Goal: Information Seeking & Learning: Learn about a topic

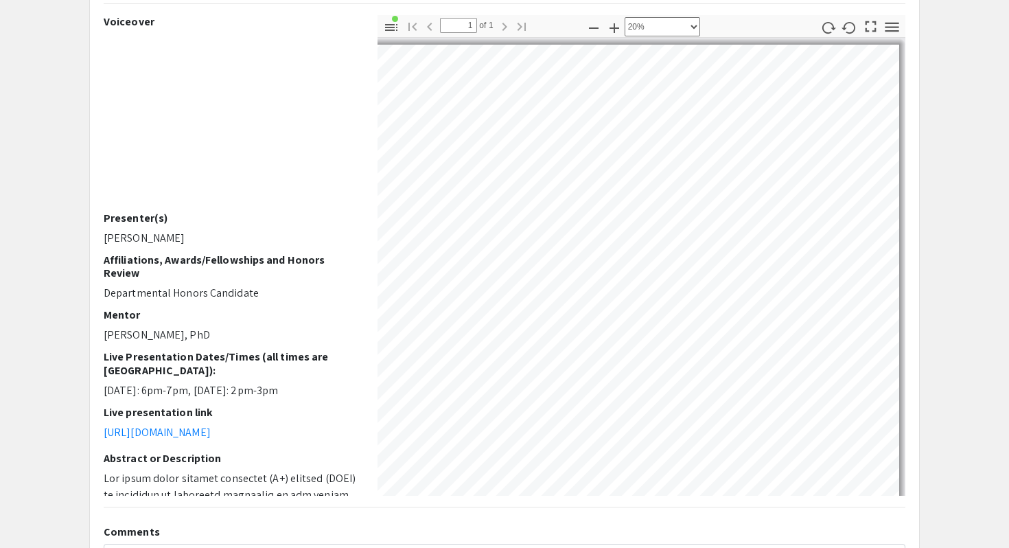
scroll to position [30, 117]
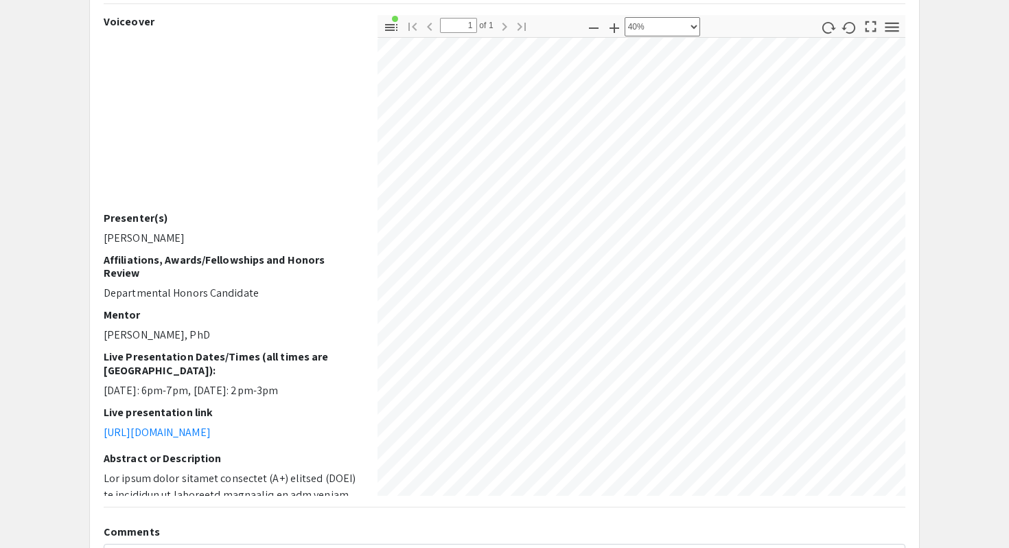
select select "0.5"
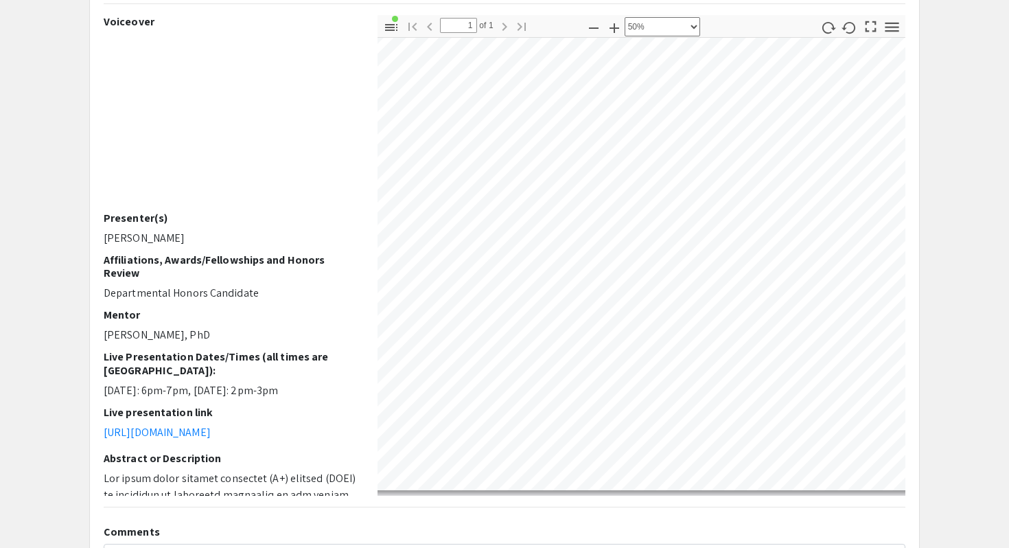
scroll to position [741, 1033]
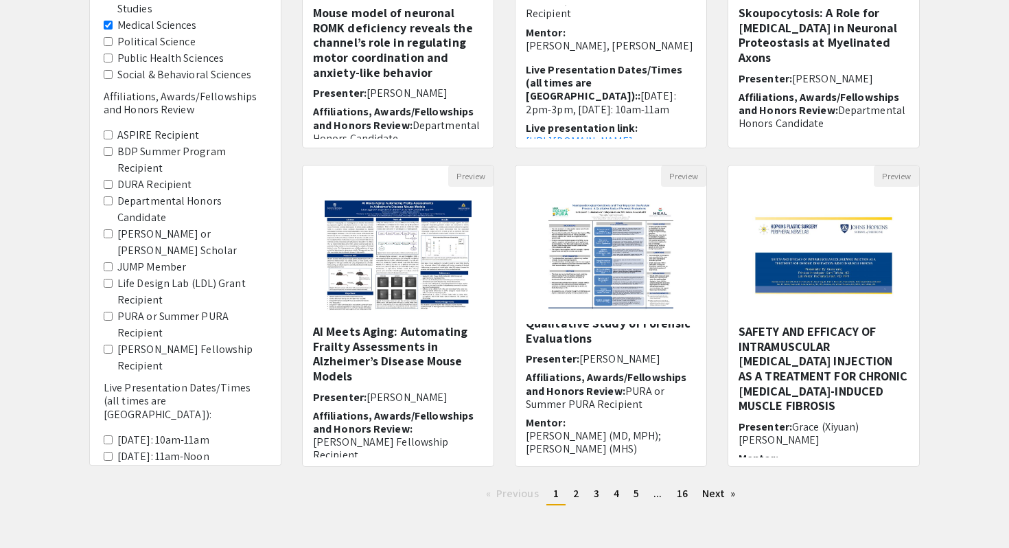
scroll to position [303, 0]
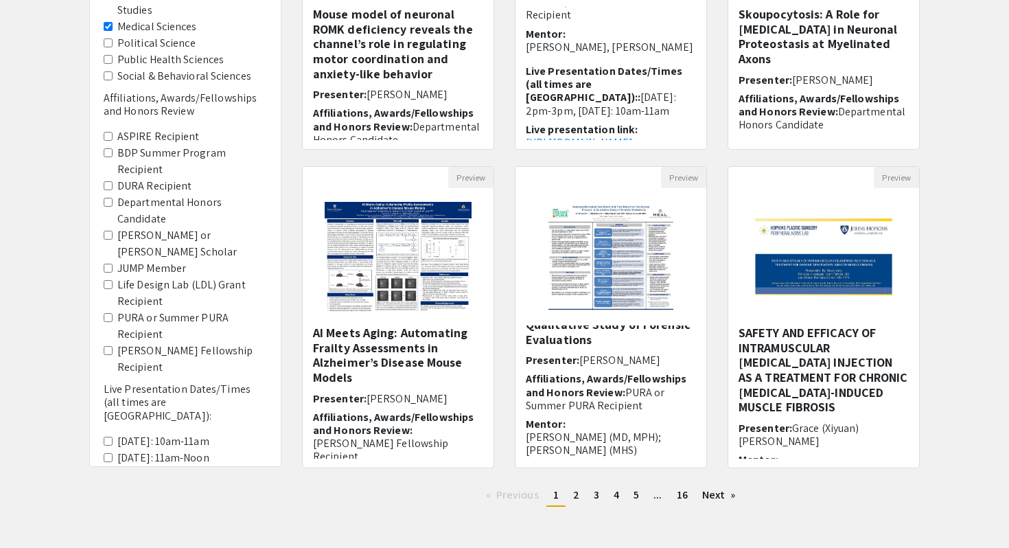
click at [109, 346] on Recipient "[PERSON_NAME] Fellowship Recipient" at bounding box center [108, 350] width 9 height 9
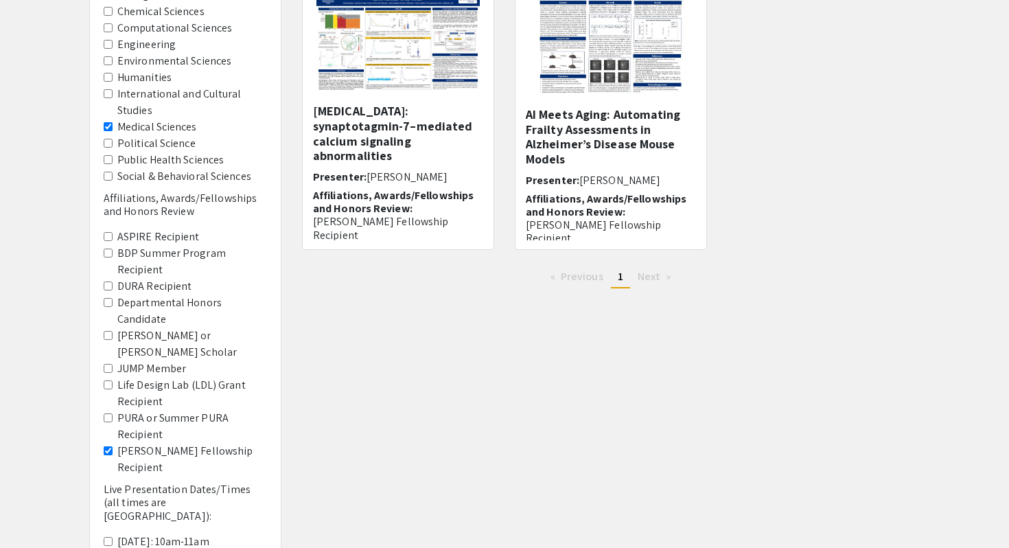
scroll to position [208, 0]
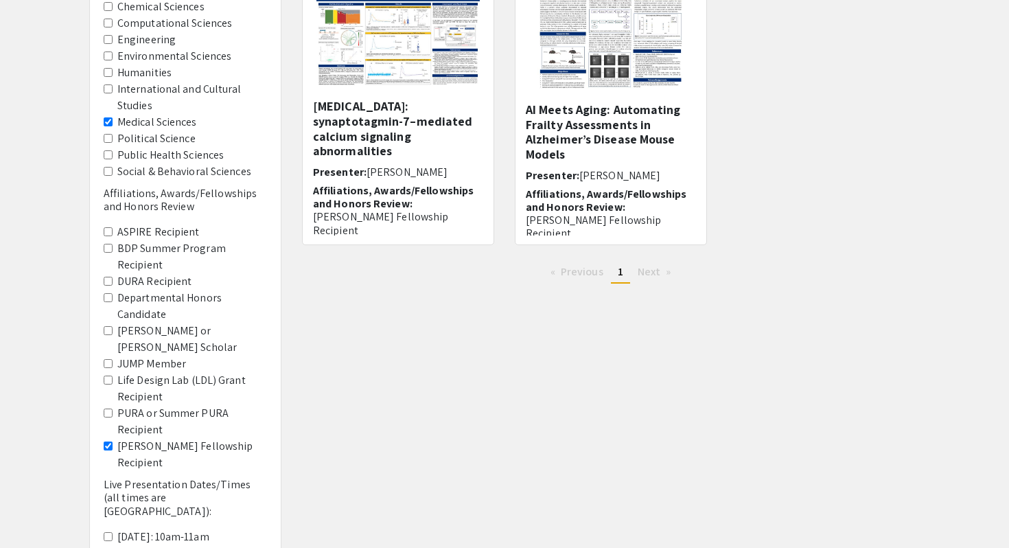
click at [111, 441] on Recipient "[PERSON_NAME] Fellowship Recipient" at bounding box center [108, 445] width 9 height 9
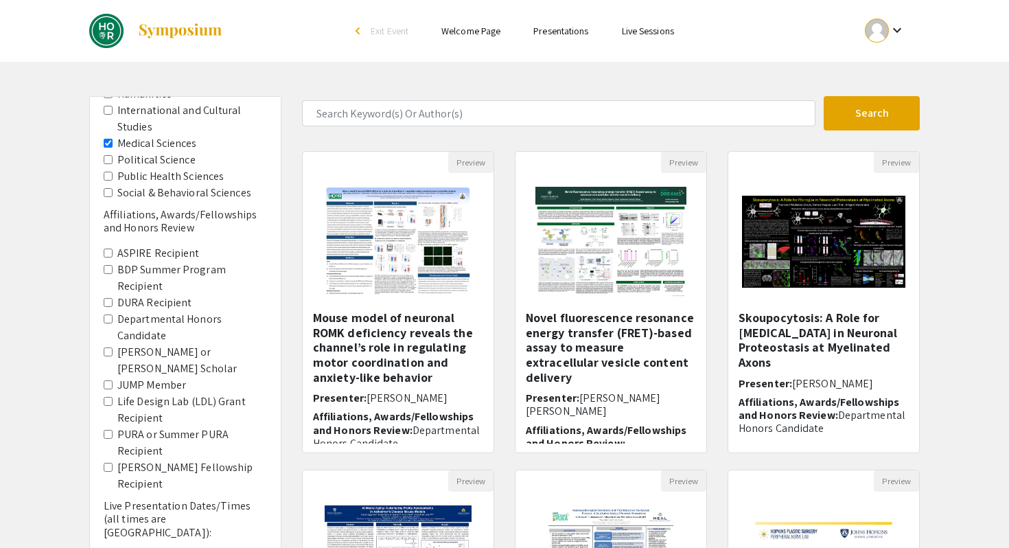
scroll to position [224, 0]
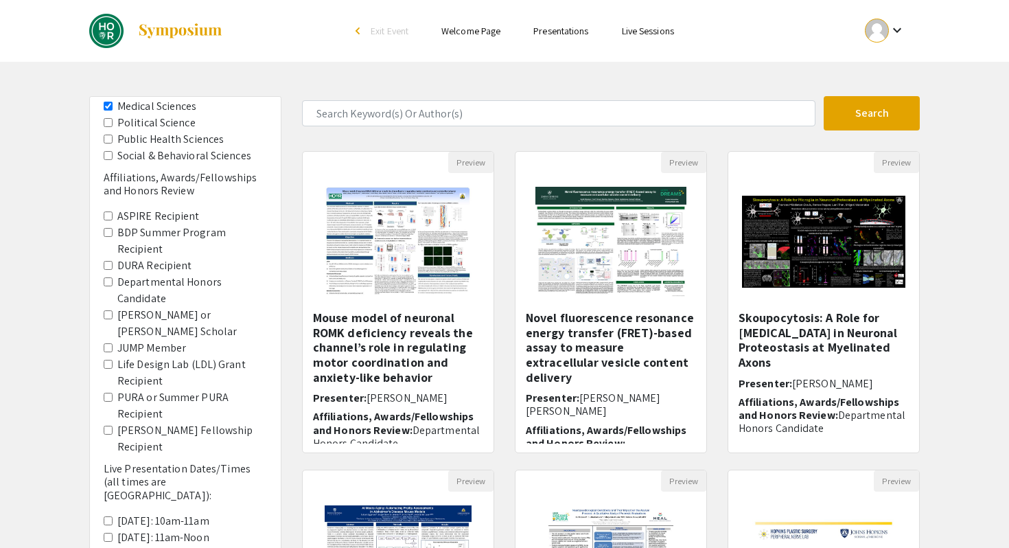
click at [109, 277] on Candidate "Departmental Honors Candidate" at bounding box center [108, 281] width 9 height 9
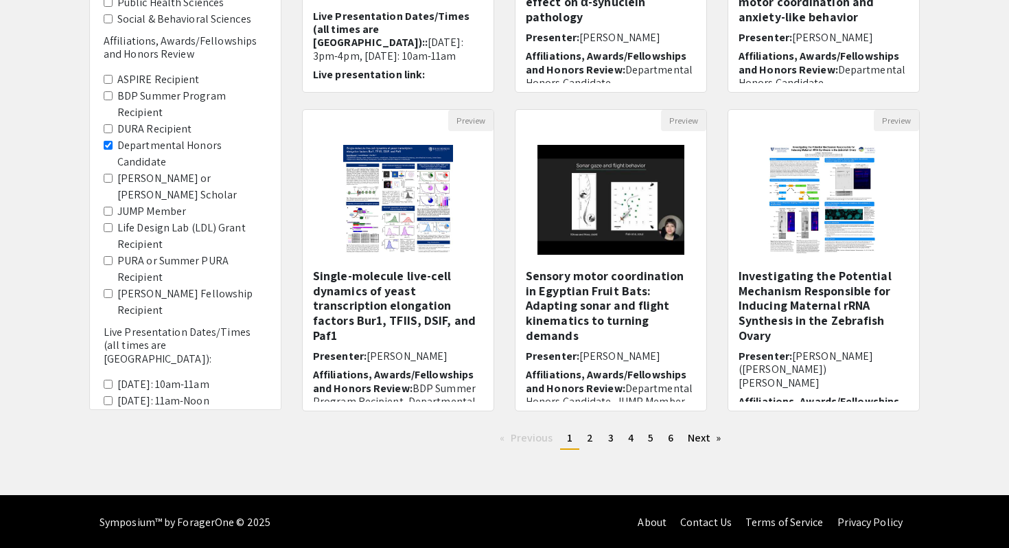
scroll to position [363, 0]
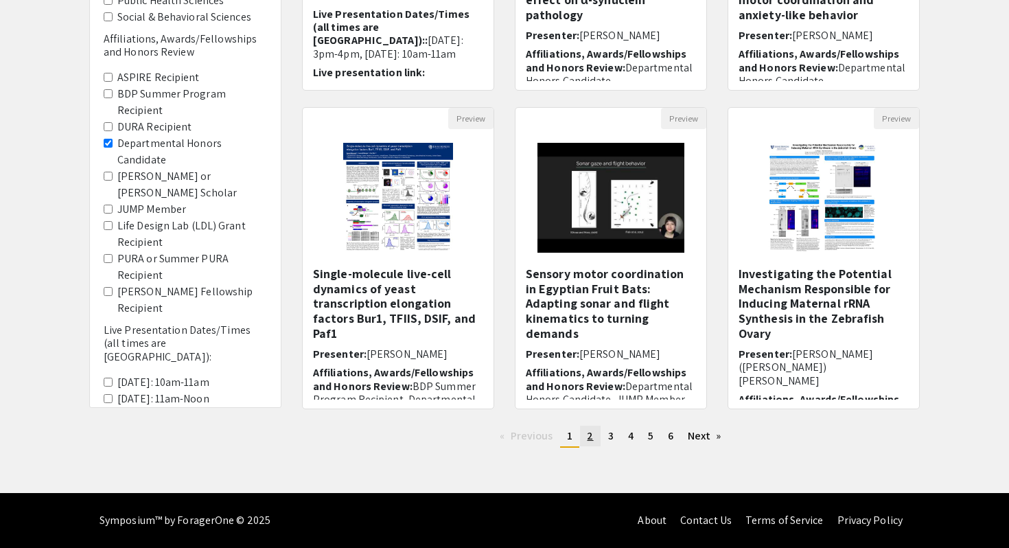
click at [590, 433] on span "2" at bounding box center [590, 435] width 6 height 14
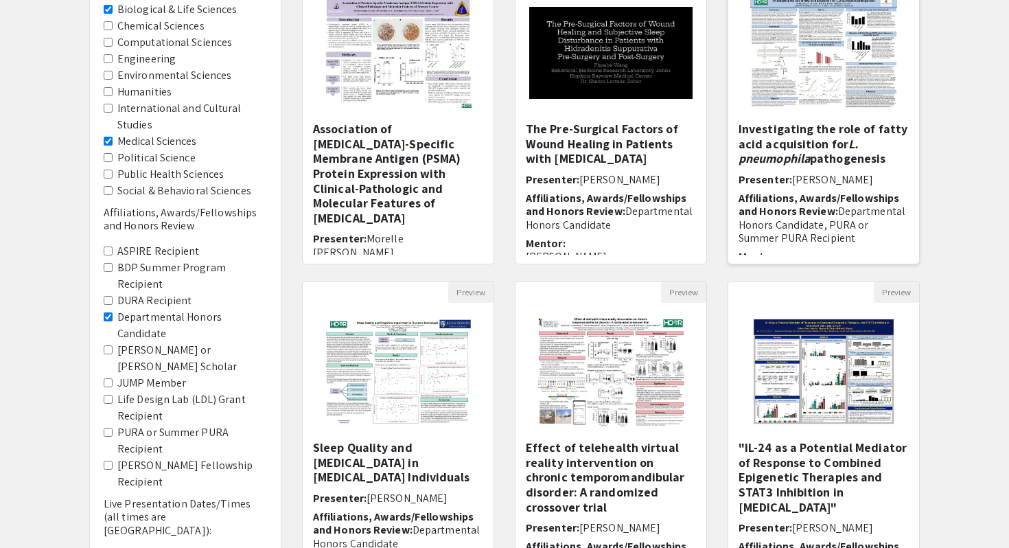
scroll to position [185, 0]
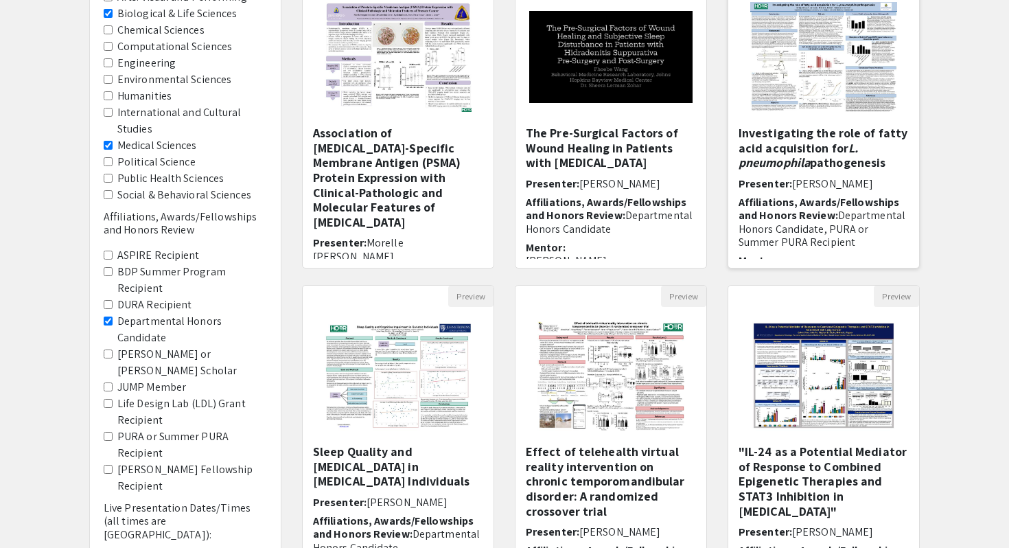
click at [840, 159] on h5 "Investigating the role of fatty acid acquisition for L. pneumophila pathogenesis" at bounding box center [824, 148] width 170 height 45
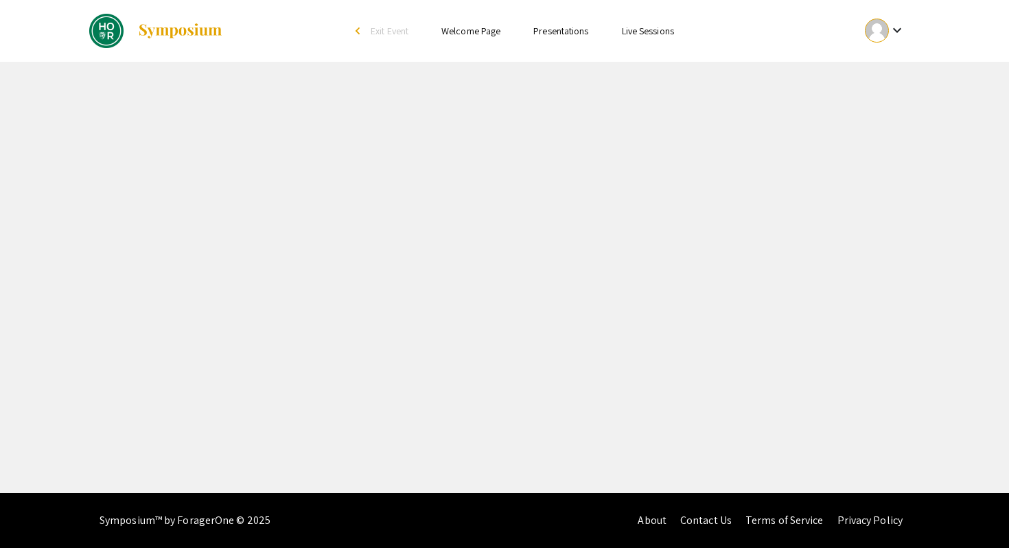
select select "custom"
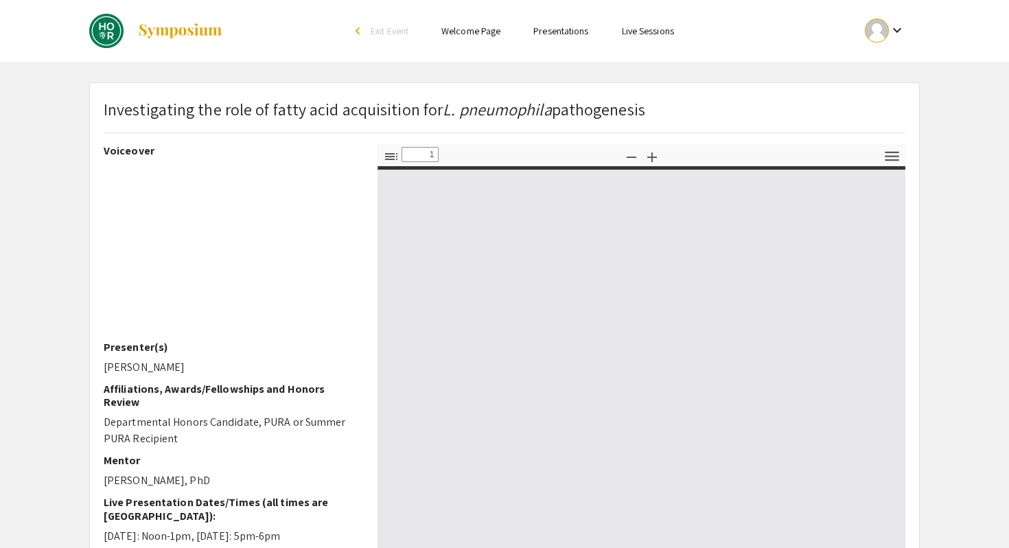
type input "0"
select select "custom"
type input "1"
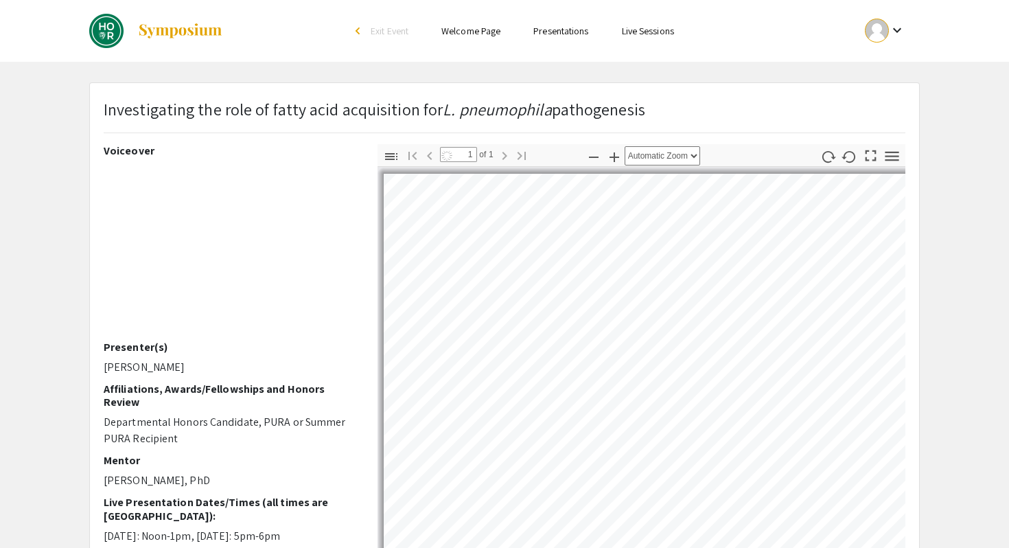
select select "auto"
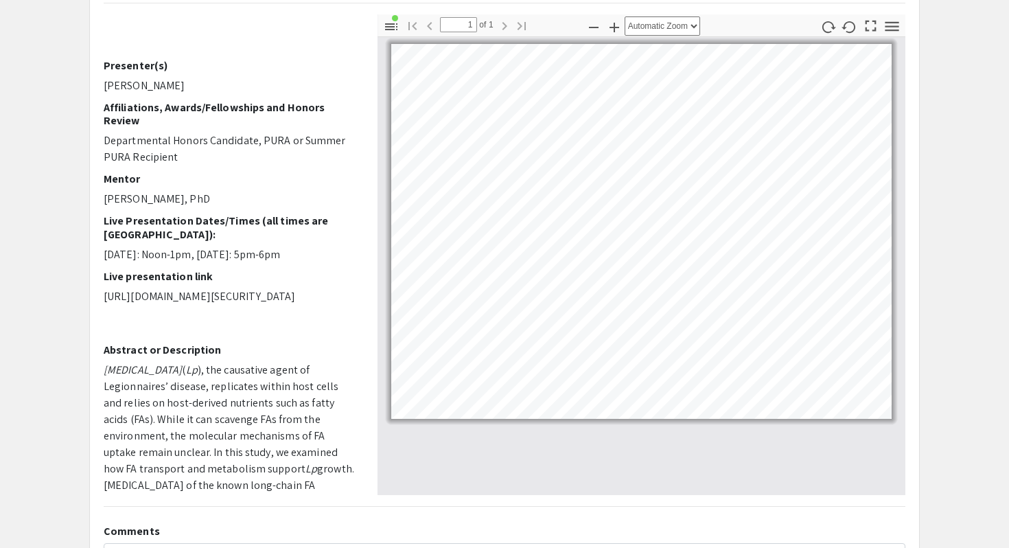
scroll to position [130, 0]
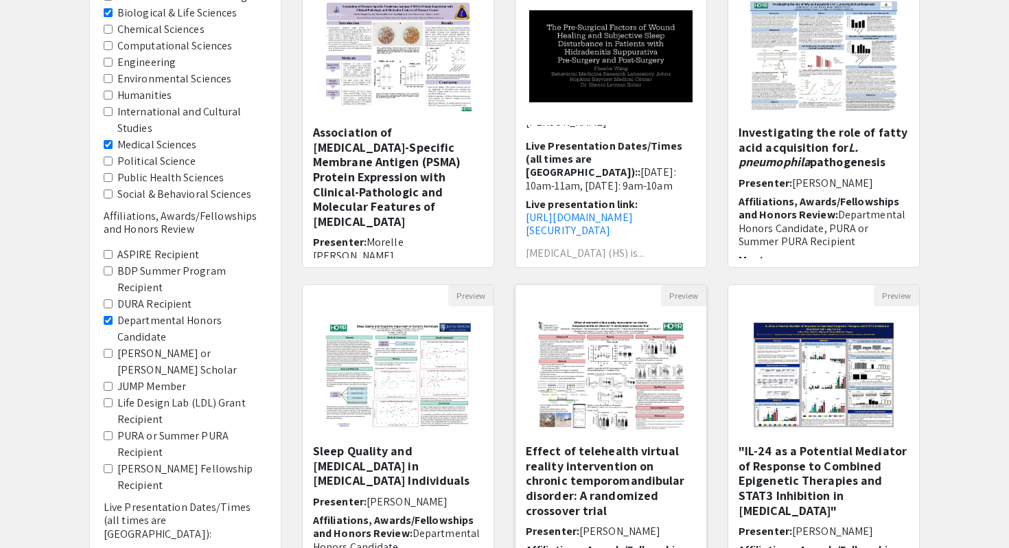
scroll to position [363, 0]
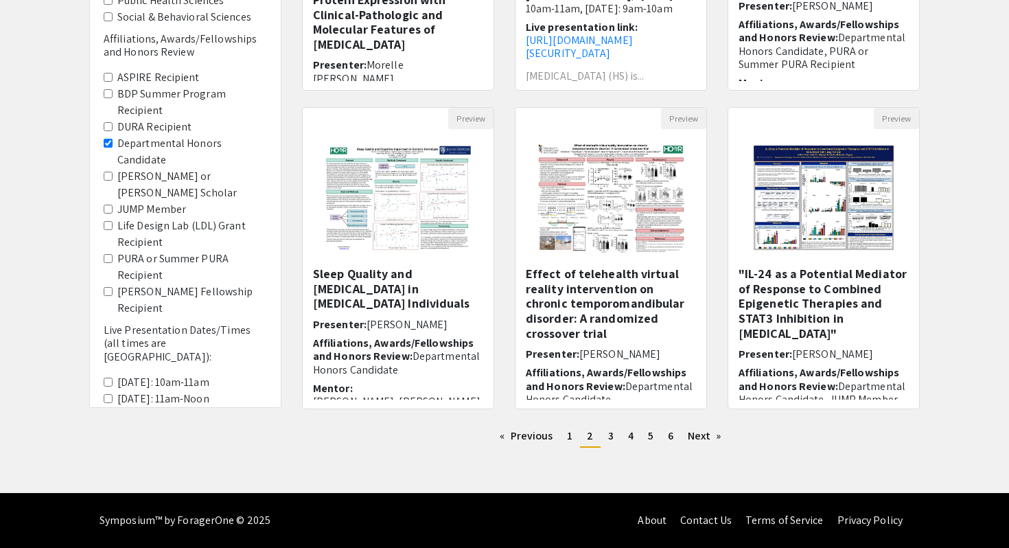
click at [612, 448] on div "Previous page 2 / 6 page 1 You're on page 2 page 3 page 4 page 5 page 6 Next pa…" at bounding box center [611, 442] width 639 height 33
click at [612, 441] on span "3" at bounding box center [610, 435] width 5 height 14
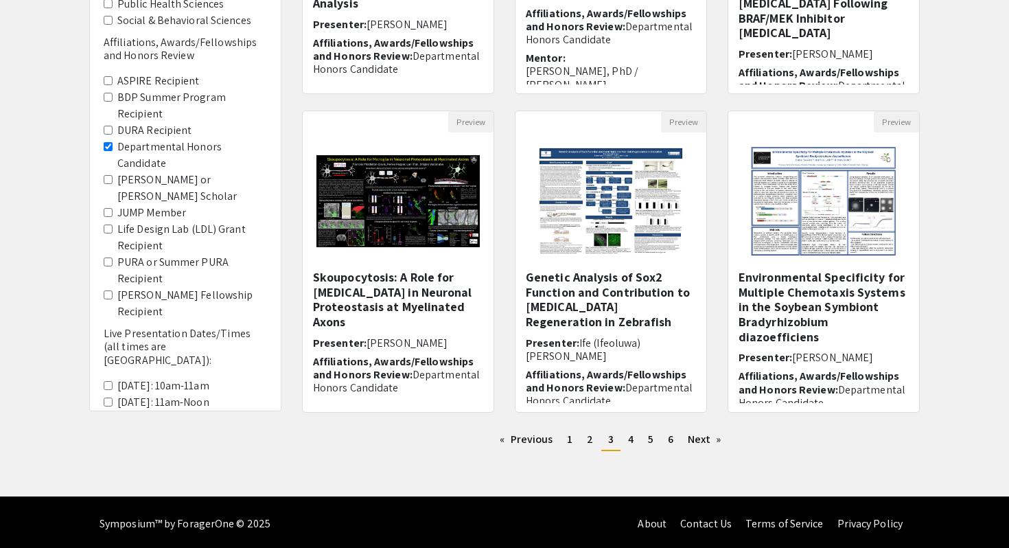
scroll to position [363, 0]
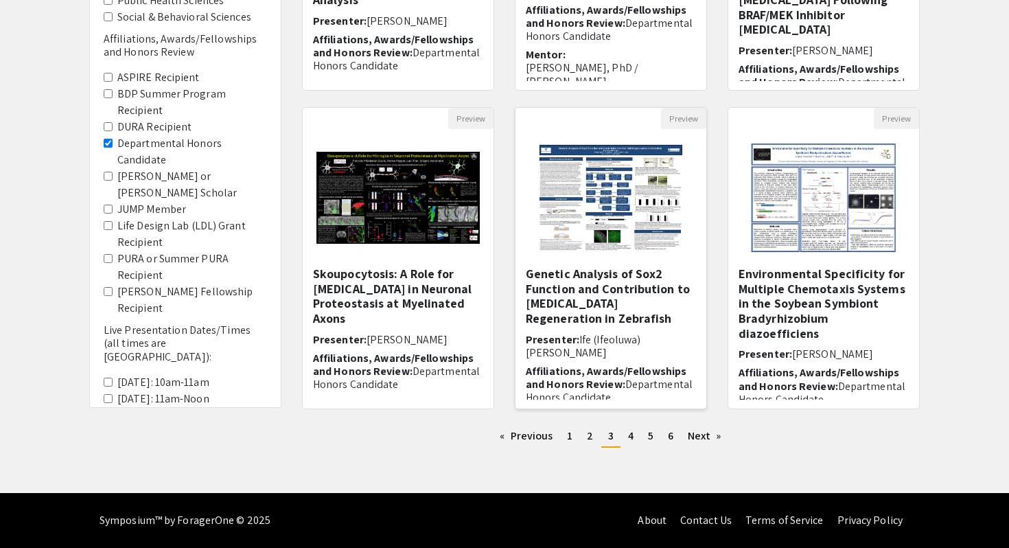
click at [653, 298] on h5 "Genetic Analysis of Sox2 Function and Contribution to [MEDICAL_DATA] Regenerati…" at bounding box center [611, 295] width 170 height 59
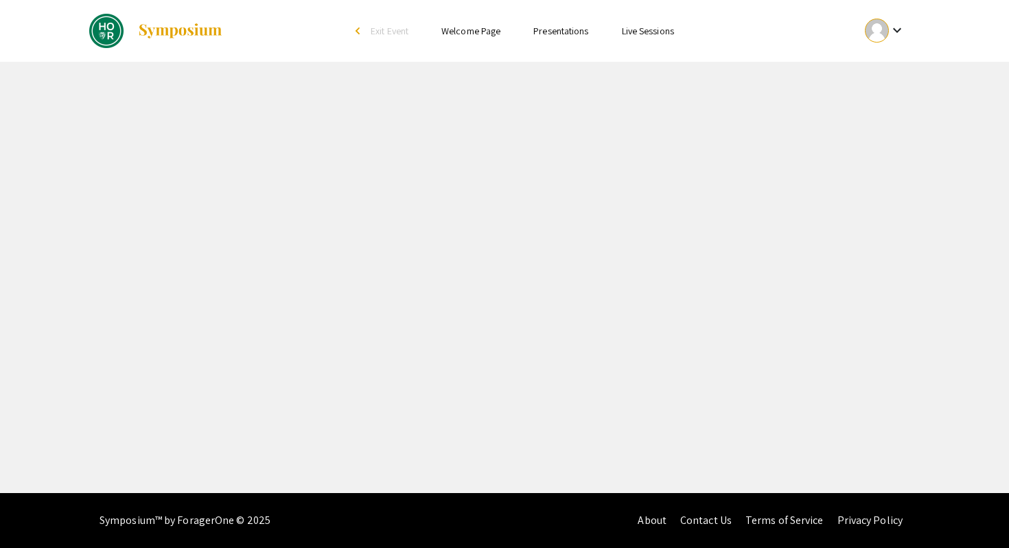
select select "custom"
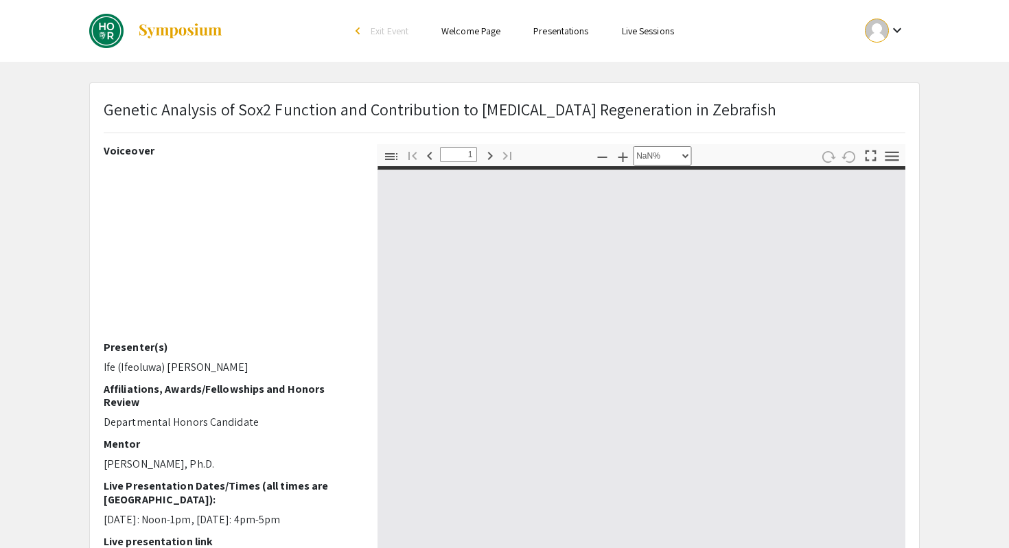
type input "0"
select select "custom"
type input "1"
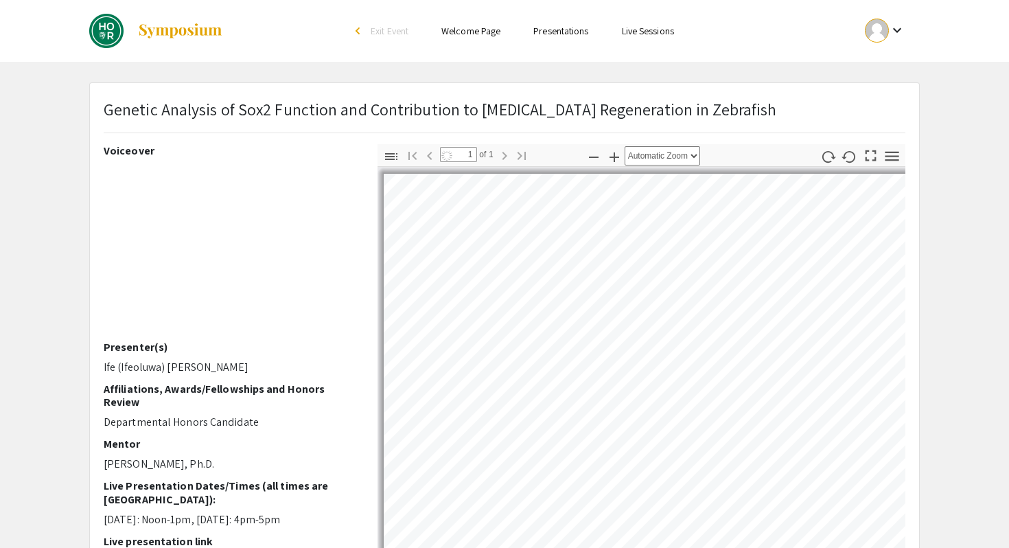
select select "auto"
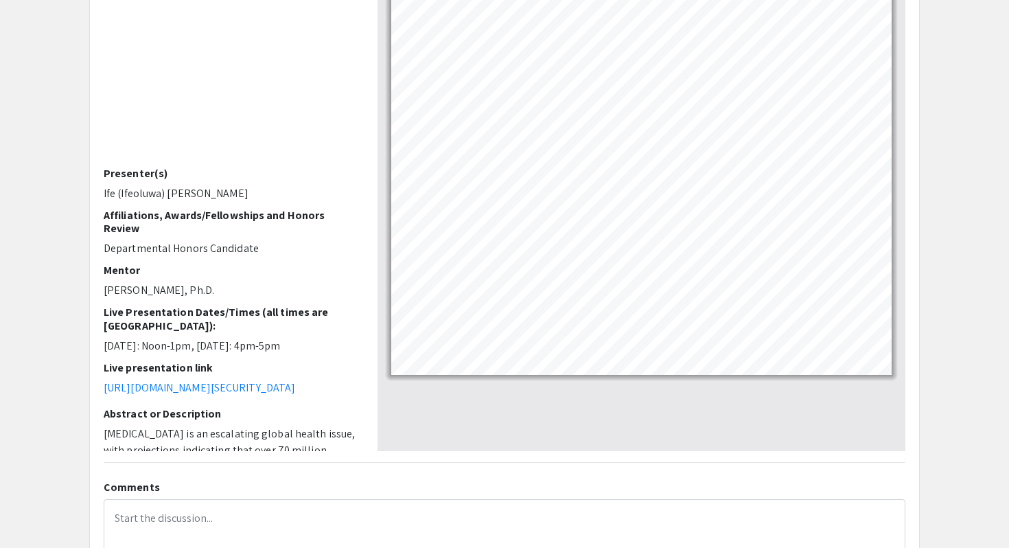
scroll to position [176, 0]
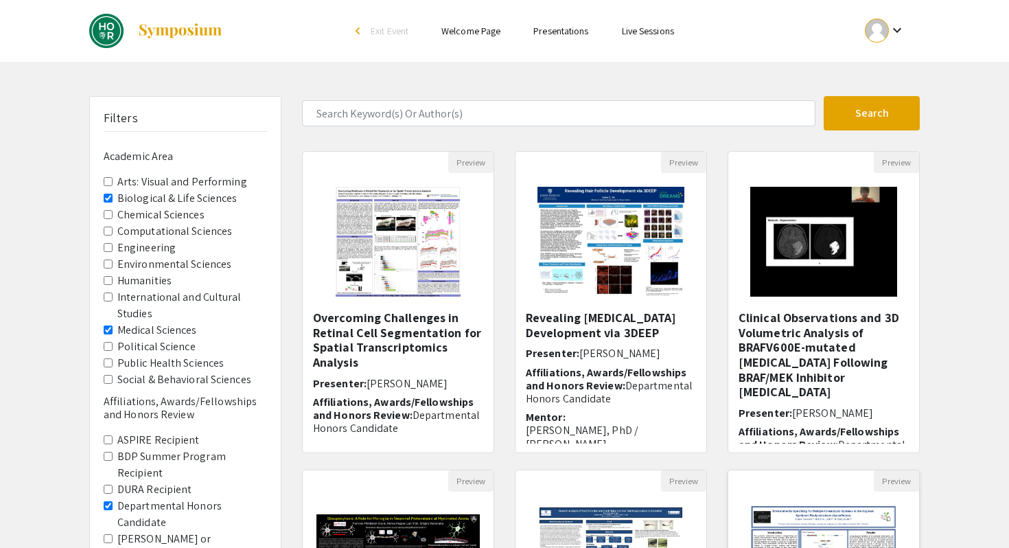
scroll to position [363, 0]
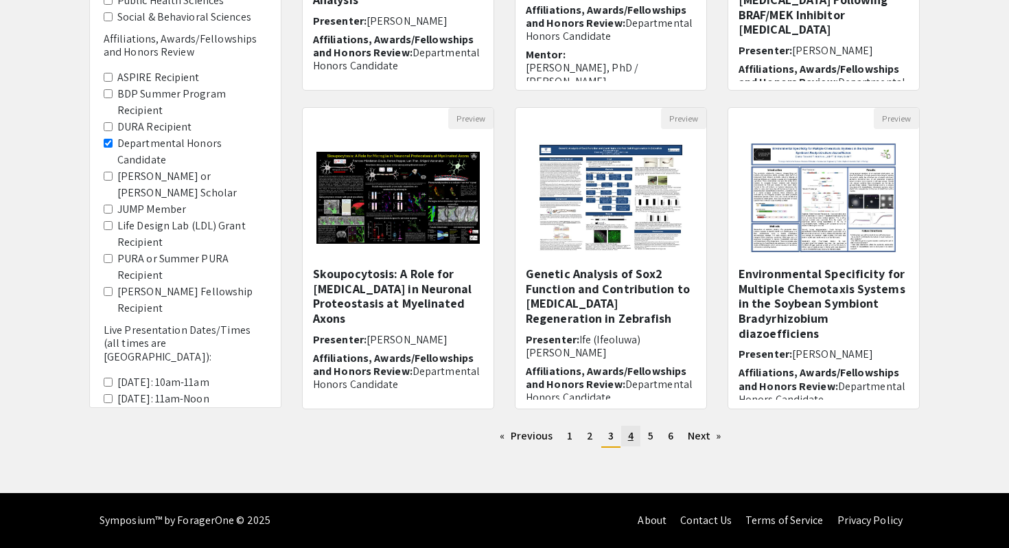
click at [634, 433] on link "page 4" at bounding box center [630, 436] width 19 height 21
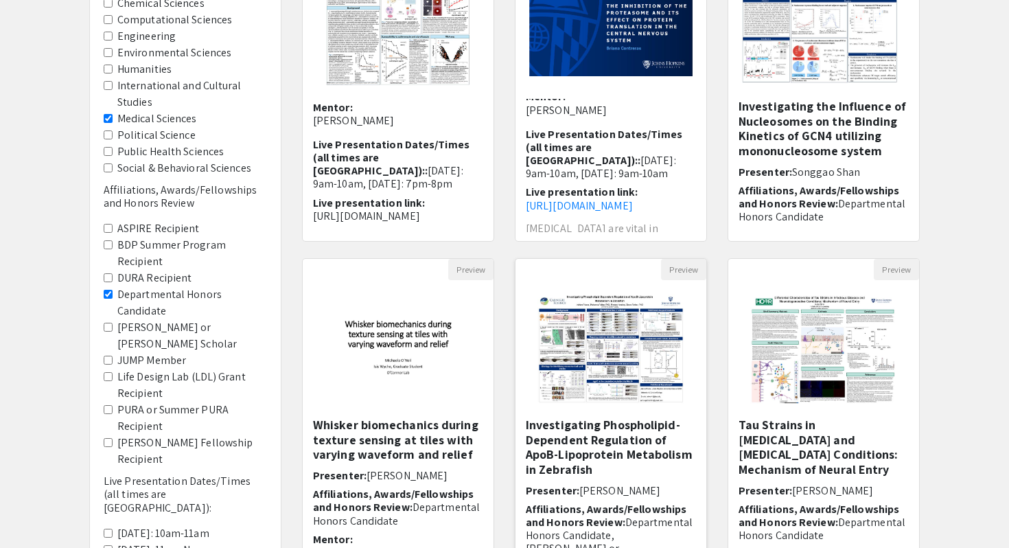
scroll to position [302, 0]
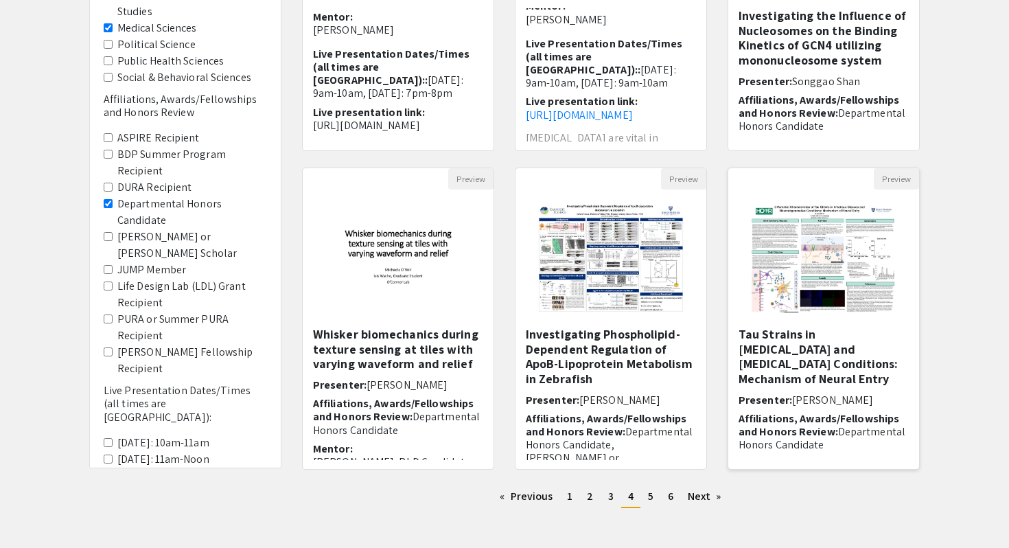
click at [789, 365] on h5 "Tau Strains in [MEDICAL_DATA] and [MEDICAL_DATA] Conditions: Mechanism of Neura…" at bounding box center [824, 356] width 170 height 59
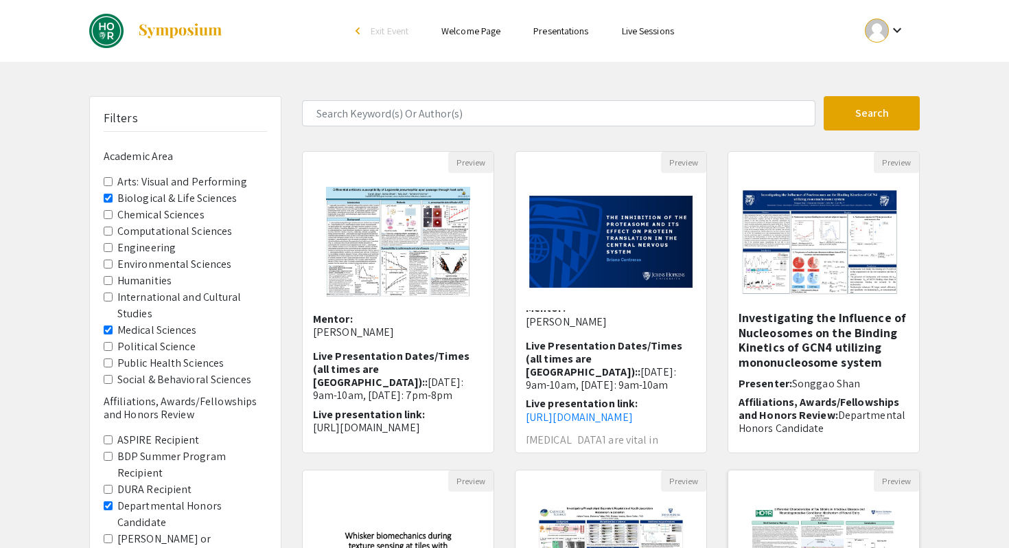
select select "custom"
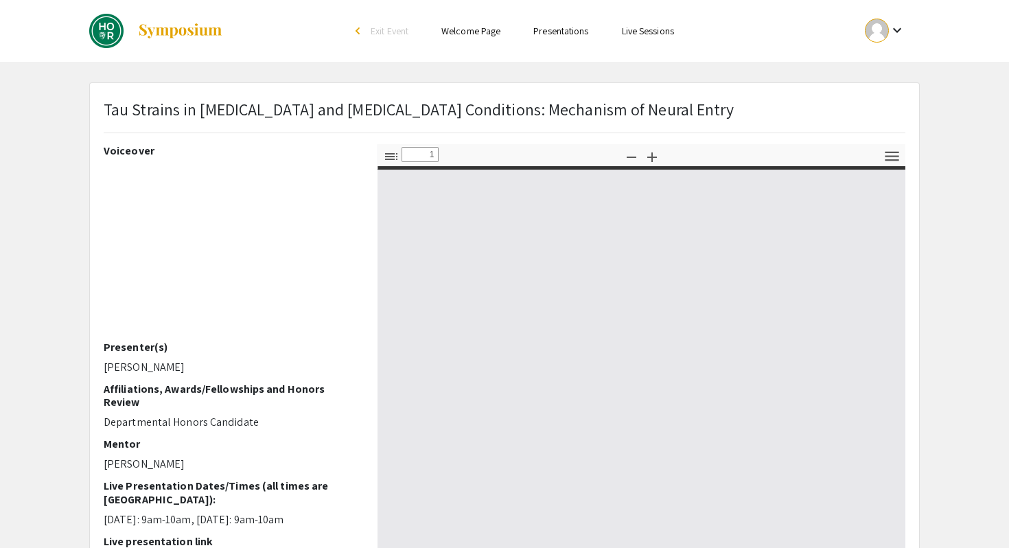
type input "0"
select select "custom"
type input "1"
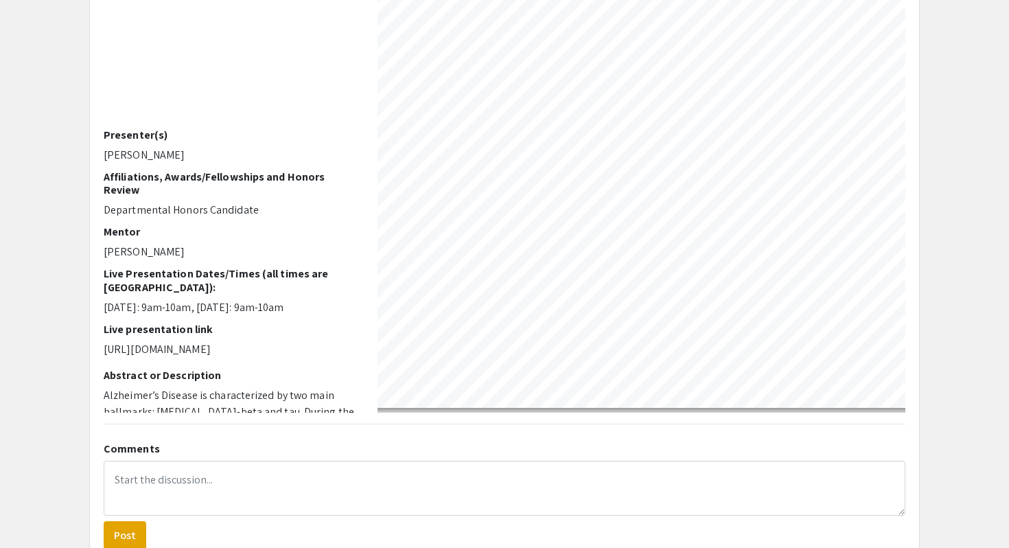
scroll to position [741, 506]
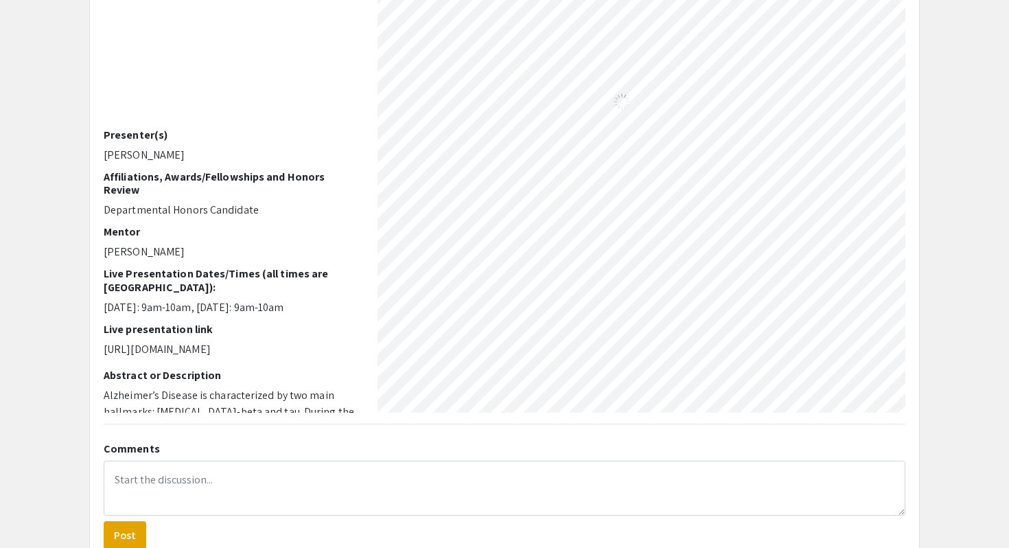
select select "custom"
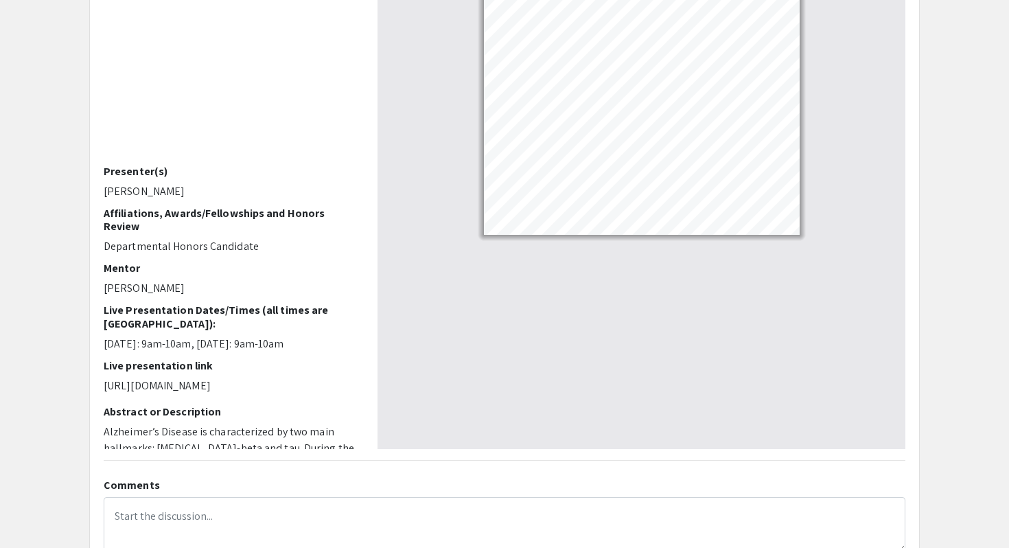
scroll to position [150, 0]
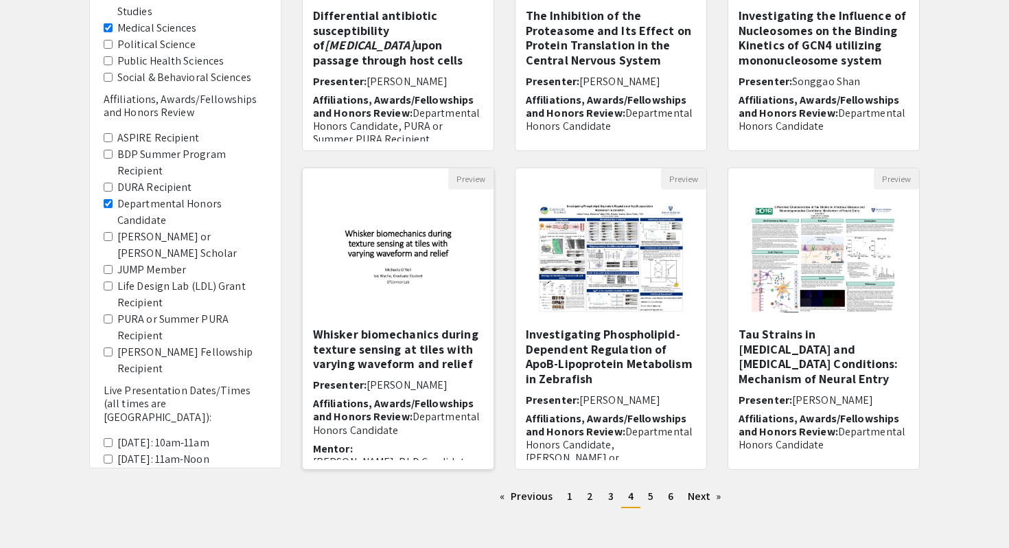
scroll to position [363, 0]
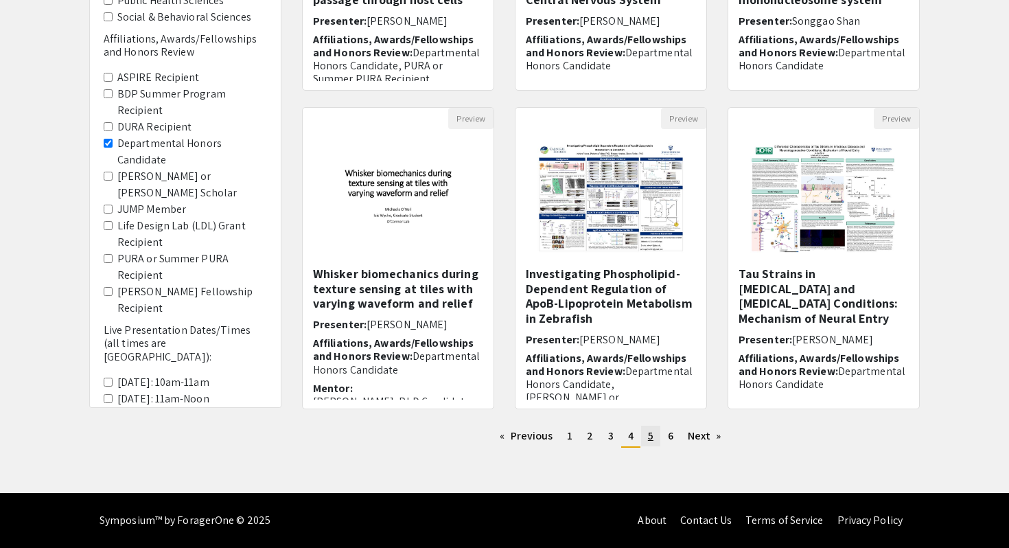
click at [652, 441] on span "5" at bounding box center [650, 435] width 5 height 14
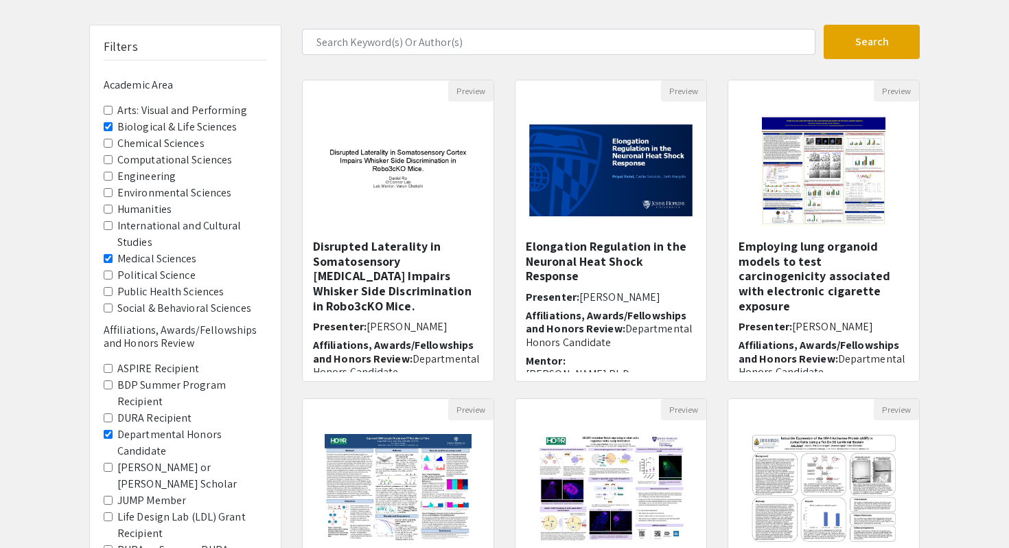
scroll to position [86, 0]
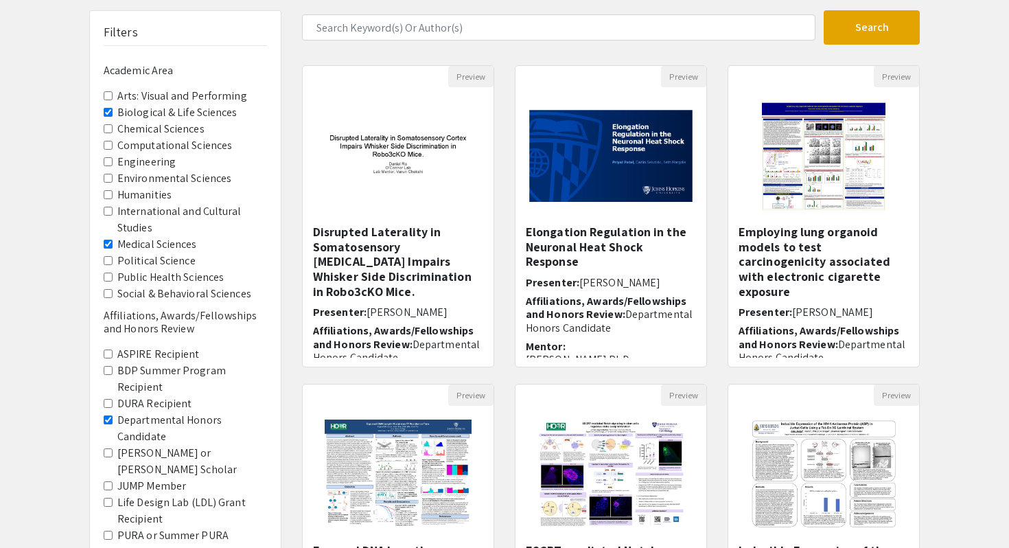
click at [108, 114] on Sciences "Biological & Life Sciences" at bounding box center [108, 112] width 9 height 9
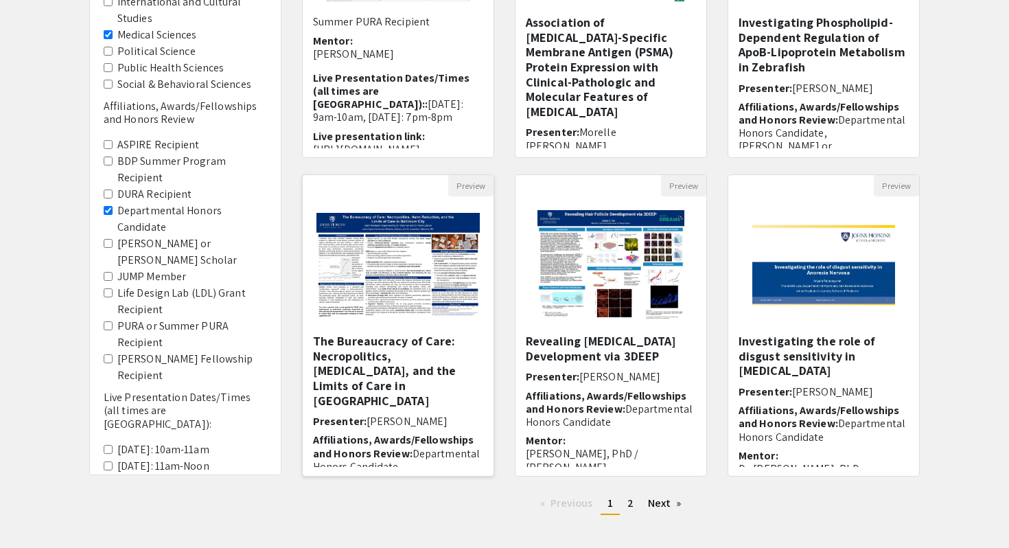
scroll to position [299, 0]
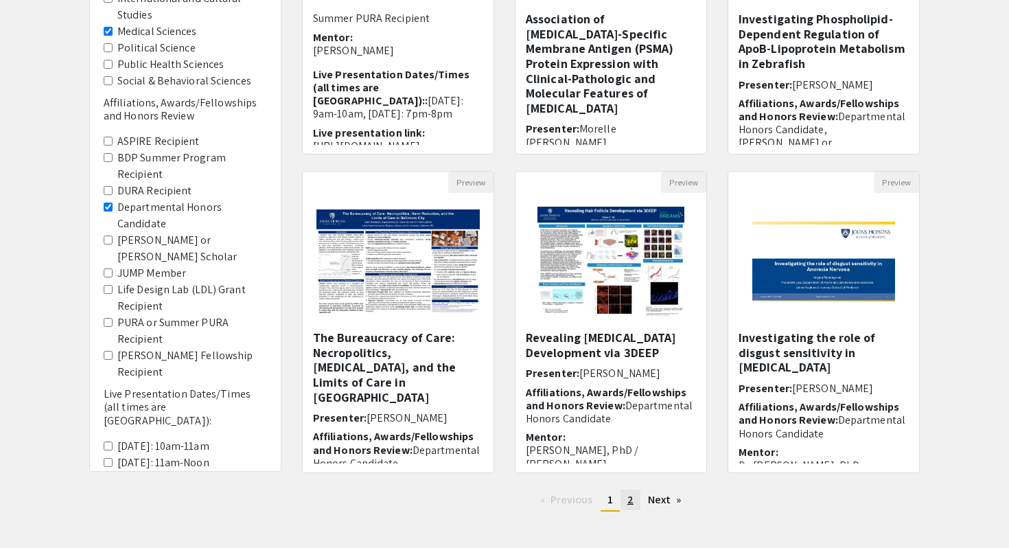
click at [625, 496] on link "page 2" at bounding box center [631, 500] width 20 height 21
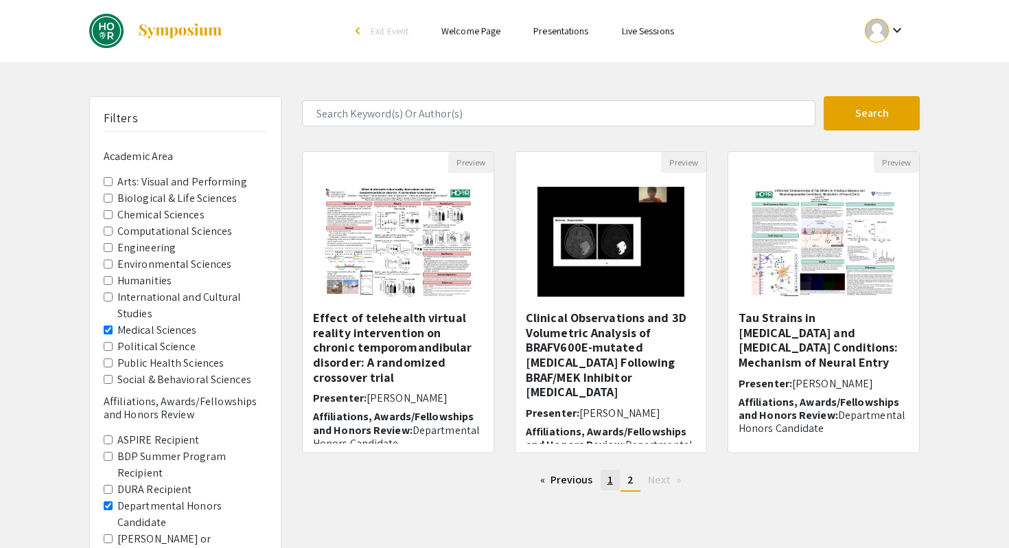
click at [610, 479] on span "1" at bounding box center [610, 479] width 5 height 14
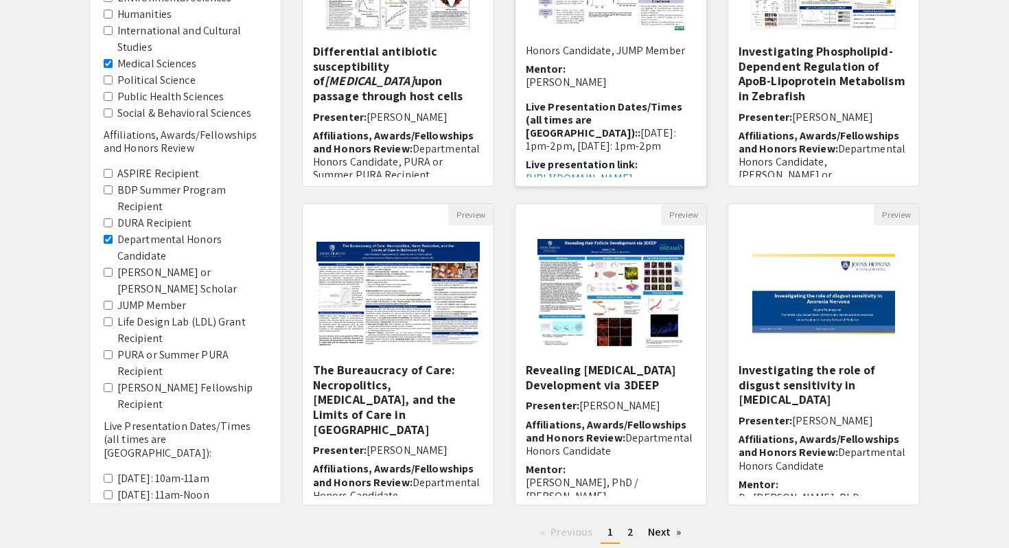
scroll to position [253, 0]
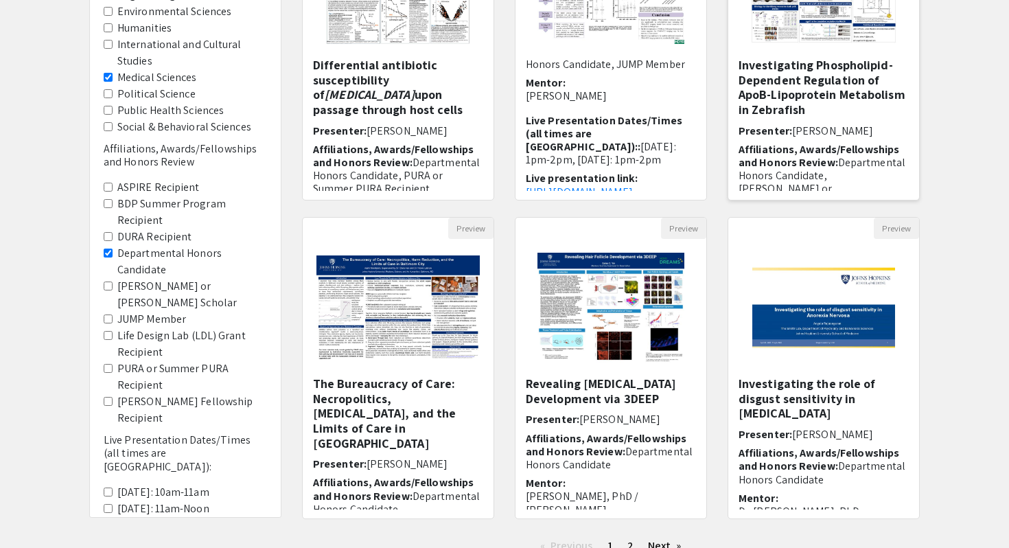
click at [857, 93] on h5 "Investigating Phospholipid-Dependent Regulation of ApoB-Lipoprotein Metabolism …" at bounding box center [824, 87] width 170 height 59
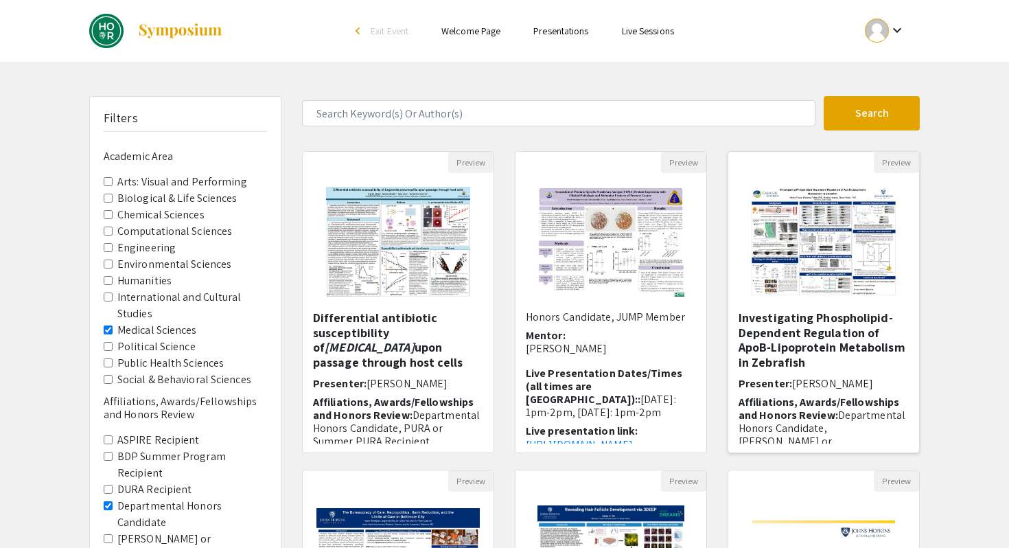
select select "custom"
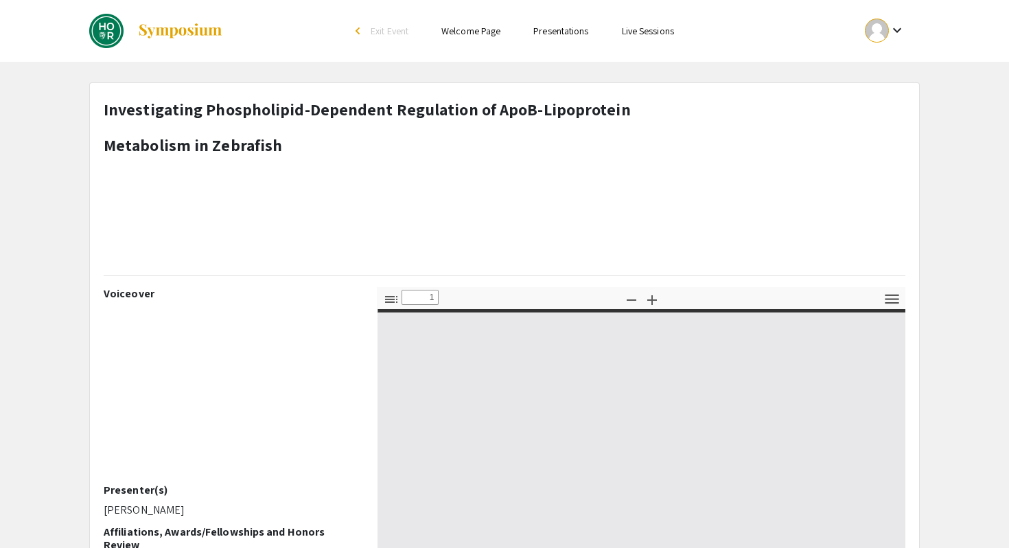
type input "0"
select select "custom"
type input "1"
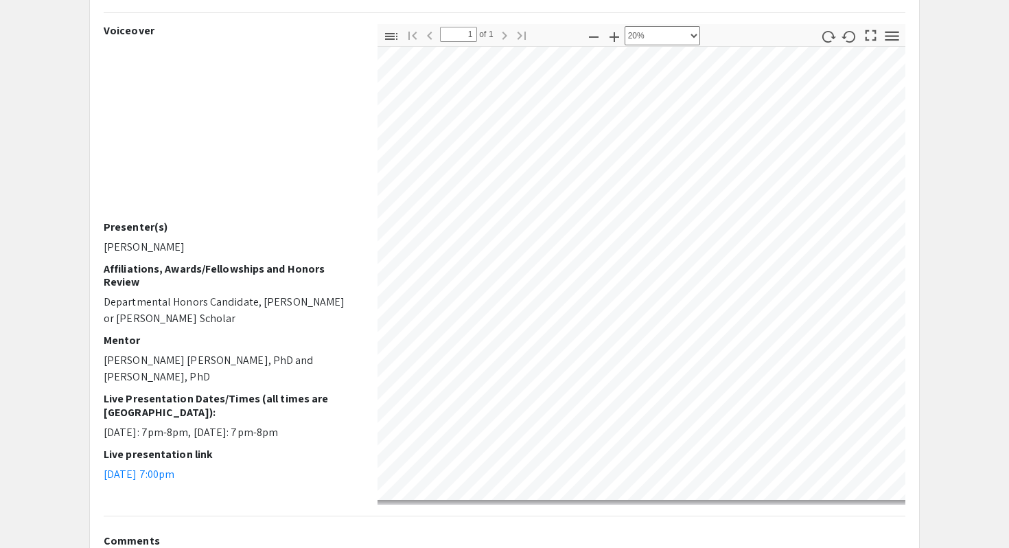
scroll to position [28, 117]
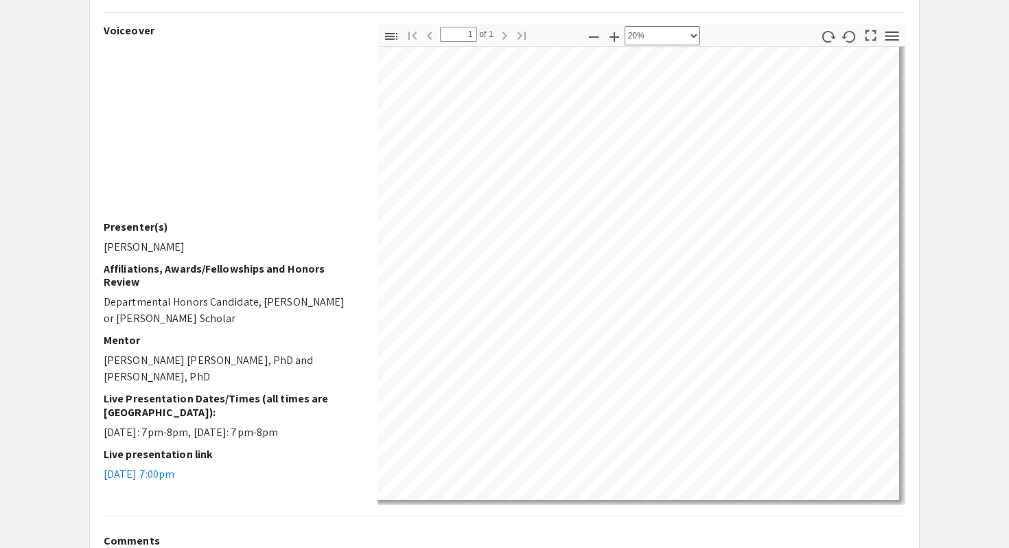
select select "custom"
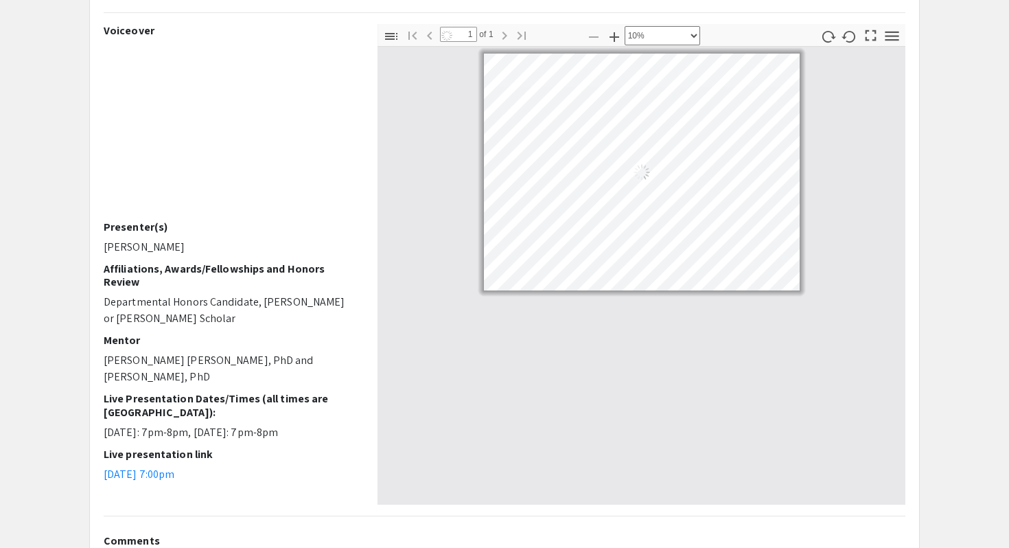
scroll to position [0, 0]
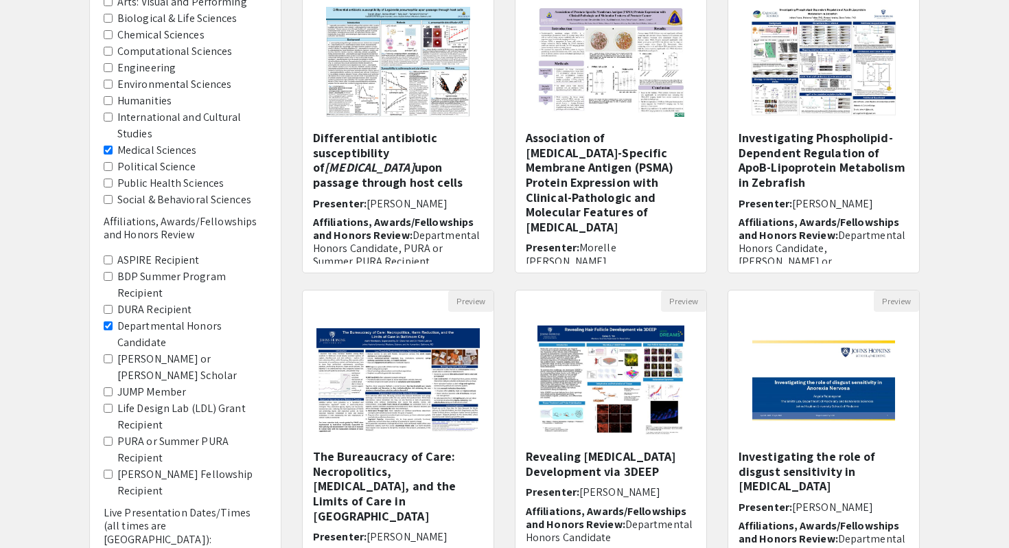
scroll to position [179, 0]
click at [111, 20] on Sciences "Biological & Life Sciences" at bounding box center [108, 18] width 9 height 9
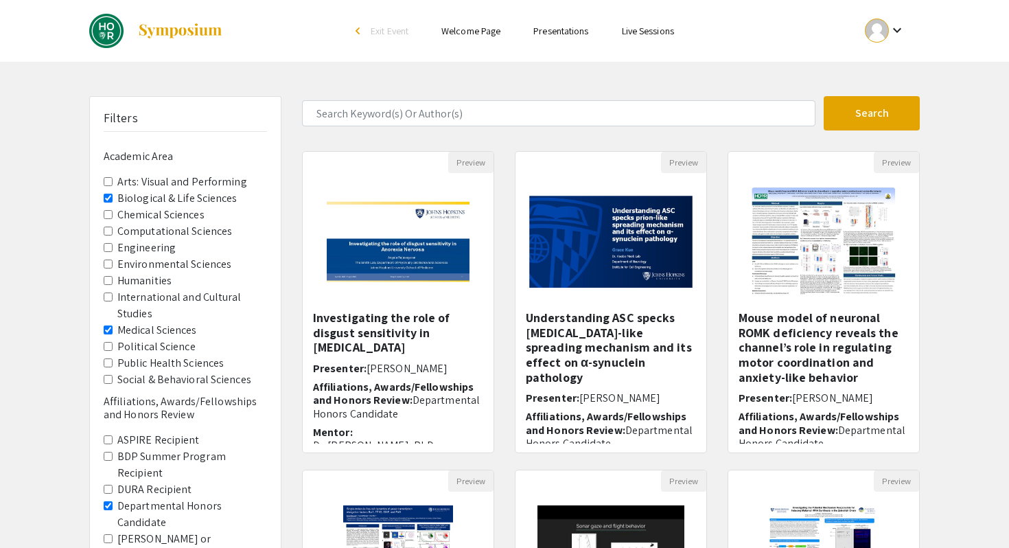
click at [111, 334] on span "Medical Sciences" at bounding box center [185, 330] width 163 height 16
click at [111, 331] on Sciences "Medical Sciences" at bounding box center [108, 329] width 9 height 9
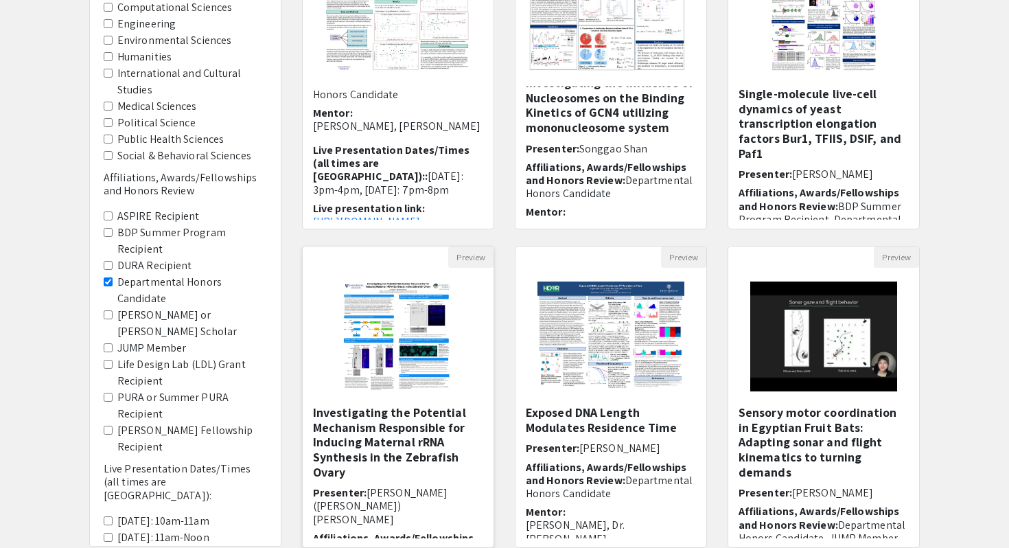
scroll to position [225, 0]
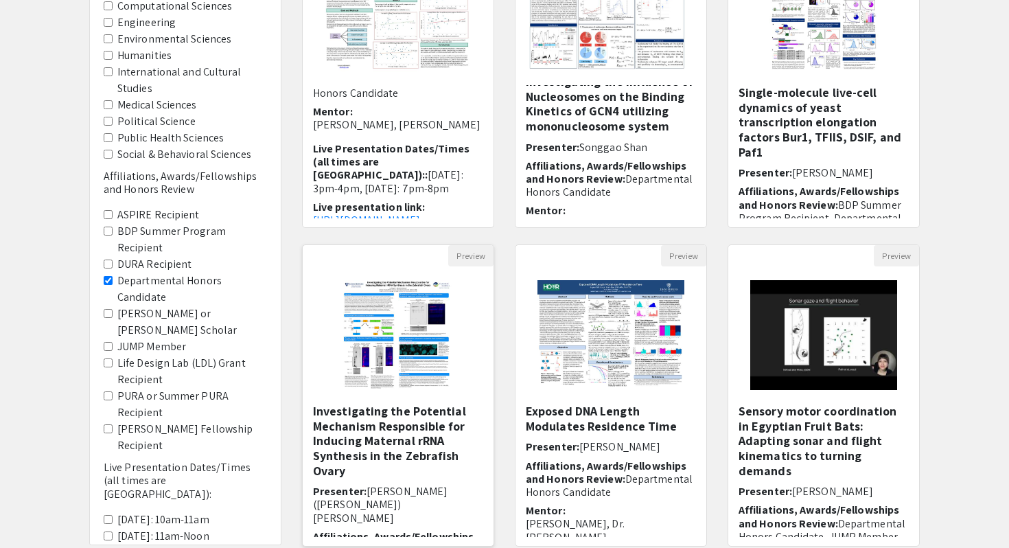
click at [417, 424] on h5 "Investigating the Potential Mechanism Responsible for Inducing Maternal rRNA Sy…" at bounding box center [398, 441] width 170 height 74
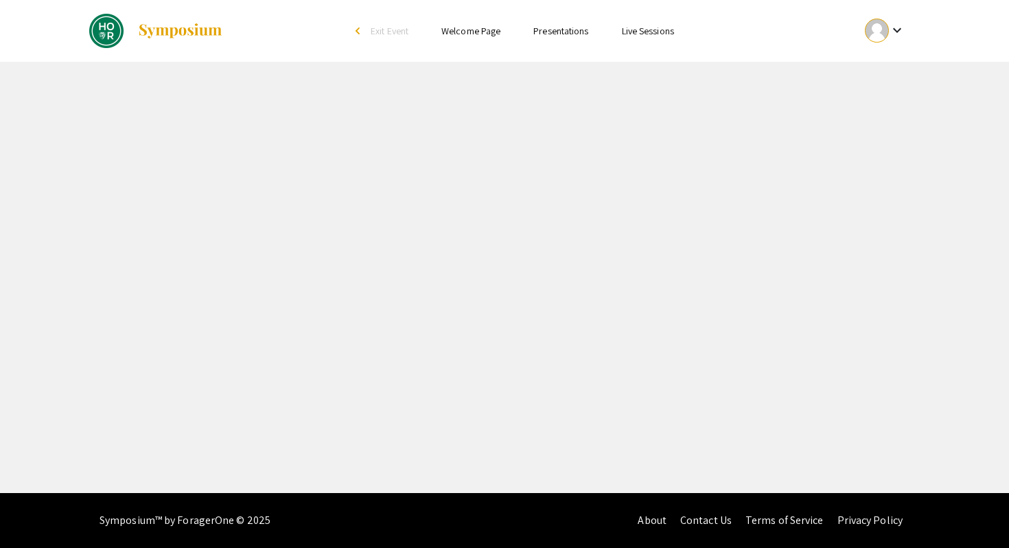
select select "custom"
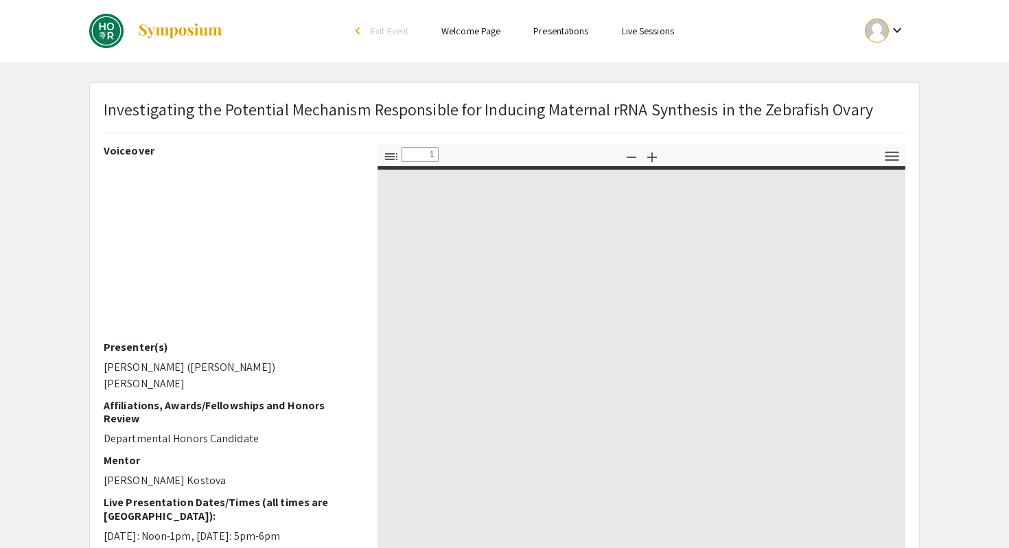
type input "0"
select select "custom"
type input "1"
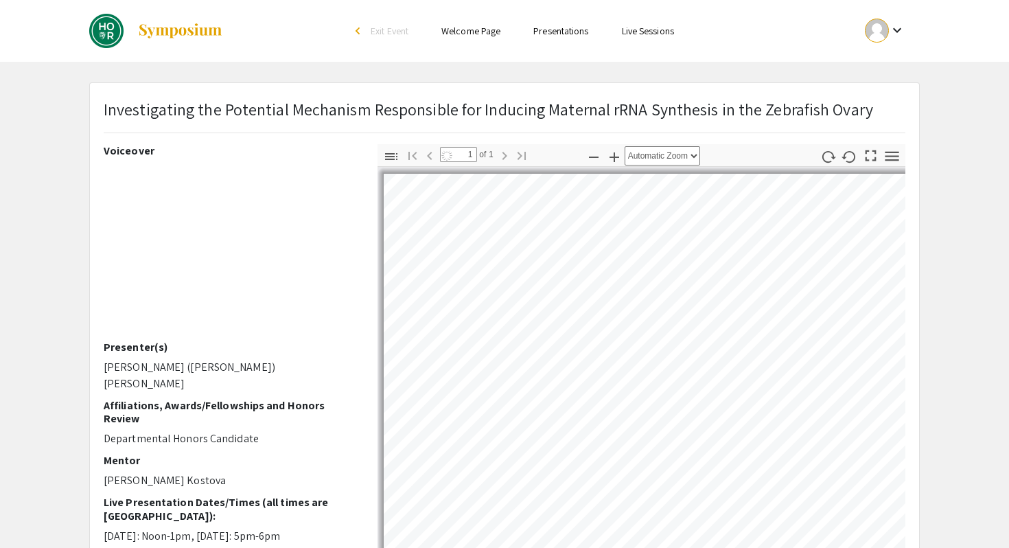
select select "auto"
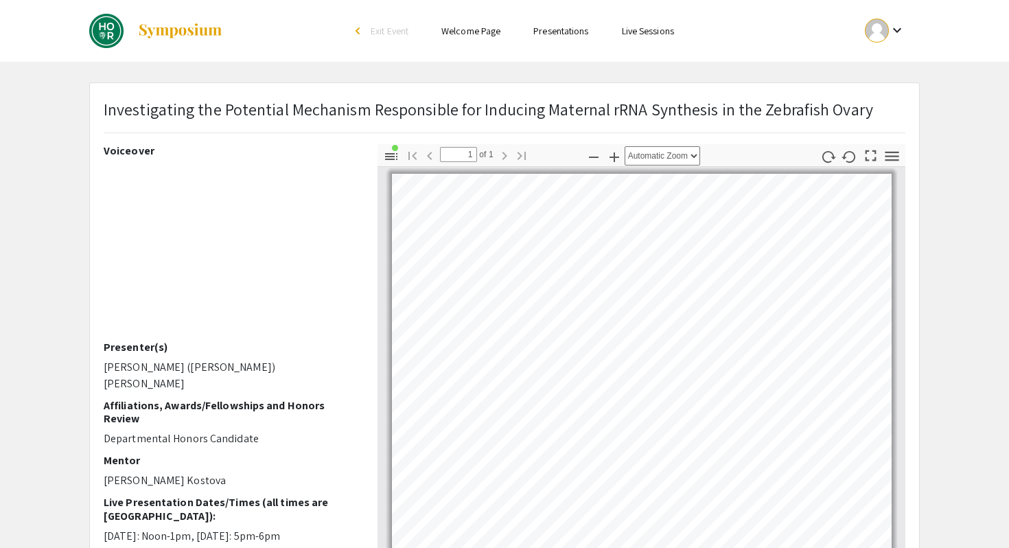
scroll to position [150, 0]
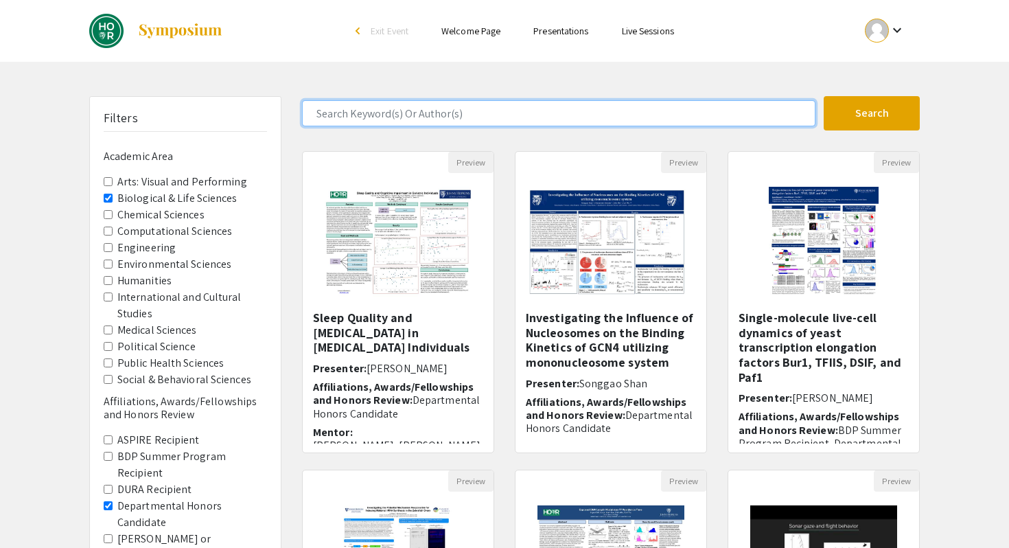
click at [430, 121] on input "Search Keyword(s) Or Author(s)" at bounding box center [559, 113] width 514 height 26
type input "Mechanism"
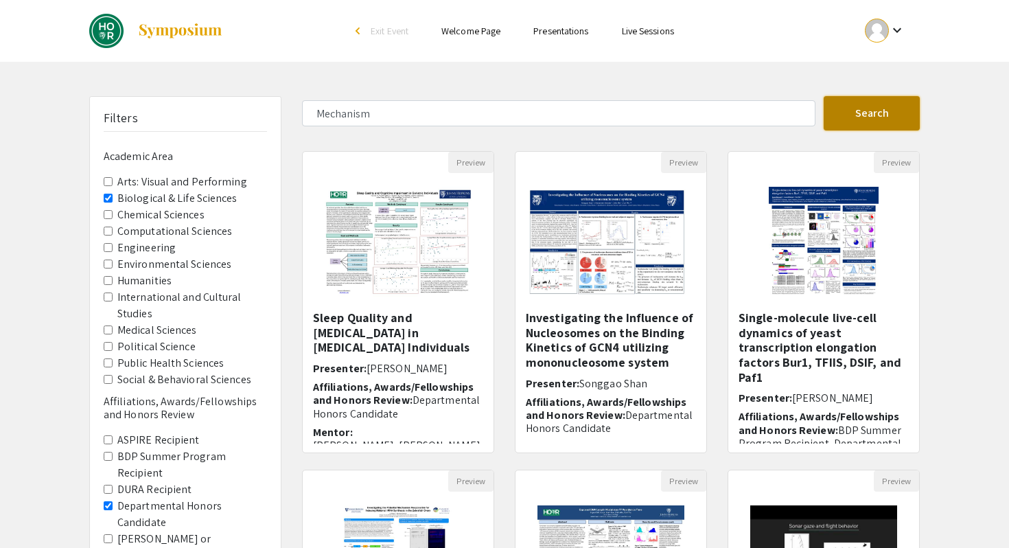
click at [882, 117] on button "Search" at bounding box center [872, 113] width 96 height 34
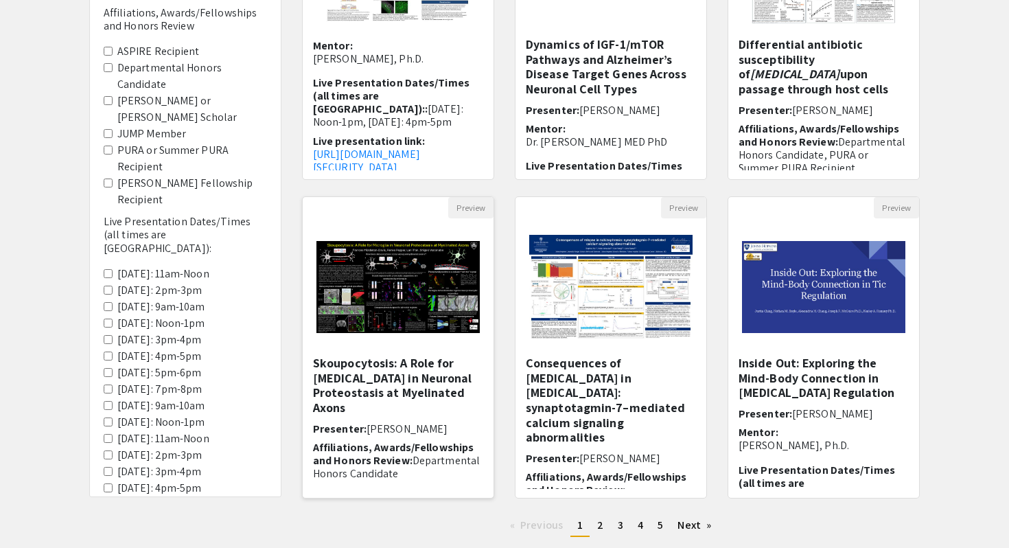
scroll to position [274, 0]
click at [448, 426] on span "[PERSON_NAME]" at bounding box center [407, 428] width 81 height 14
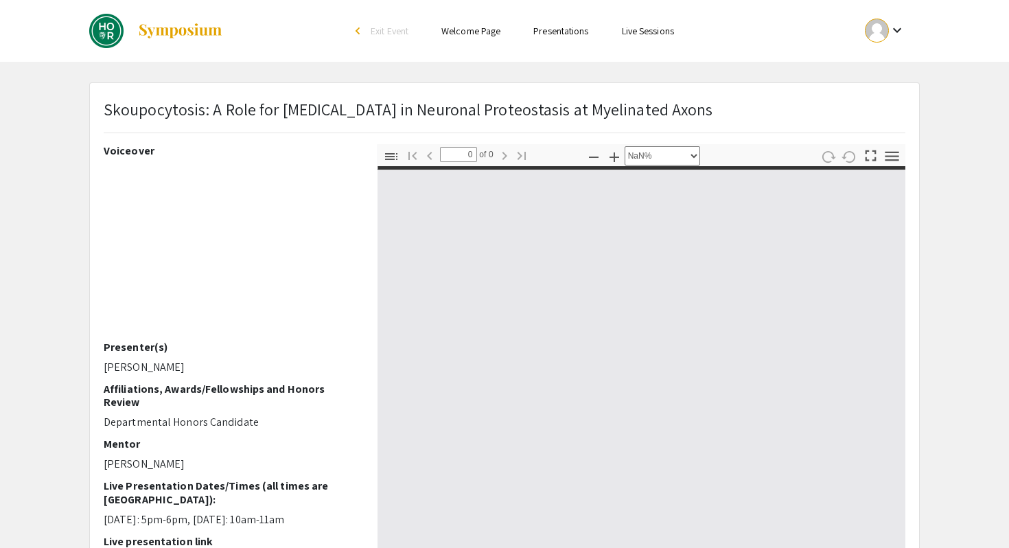
select select "auto"
type input "1"
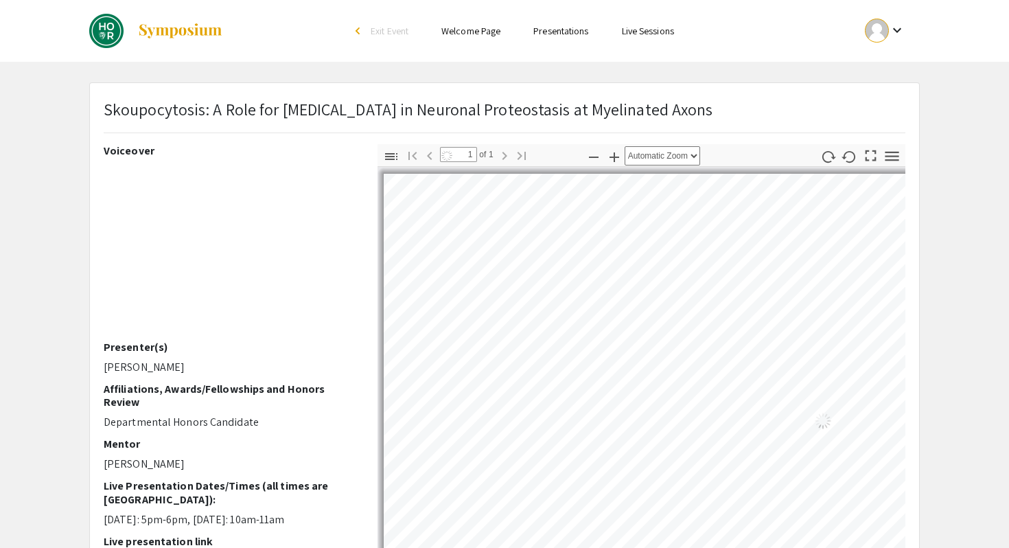
select select "auto"
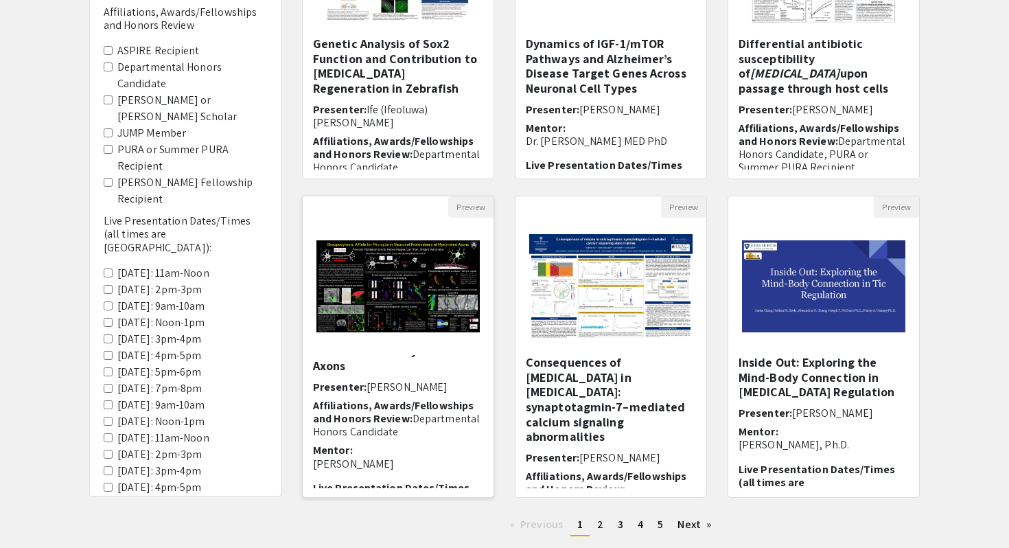
scroll to position [49, 0]
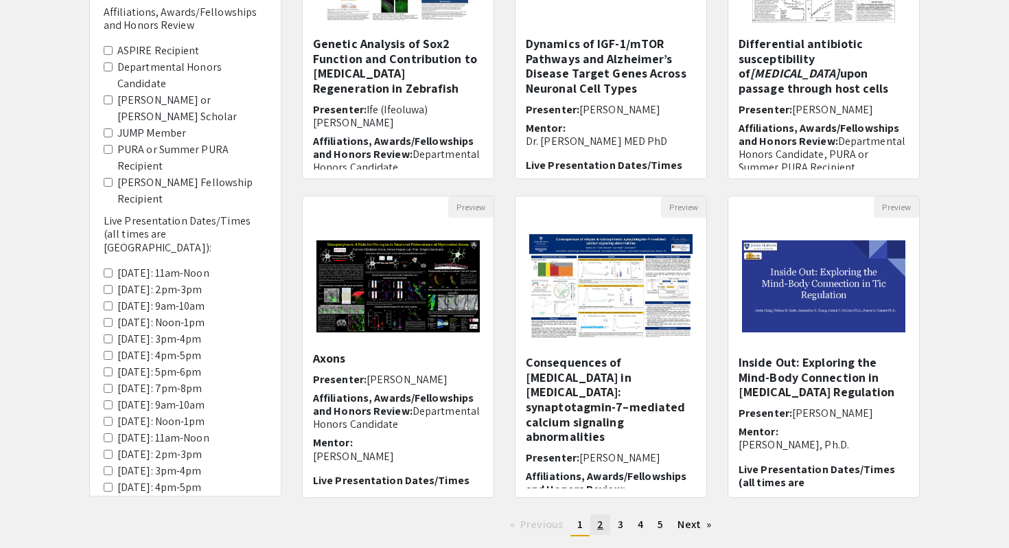
click at [599, 525] on span "2" at bounding box center [600, 524] width 6 height 14
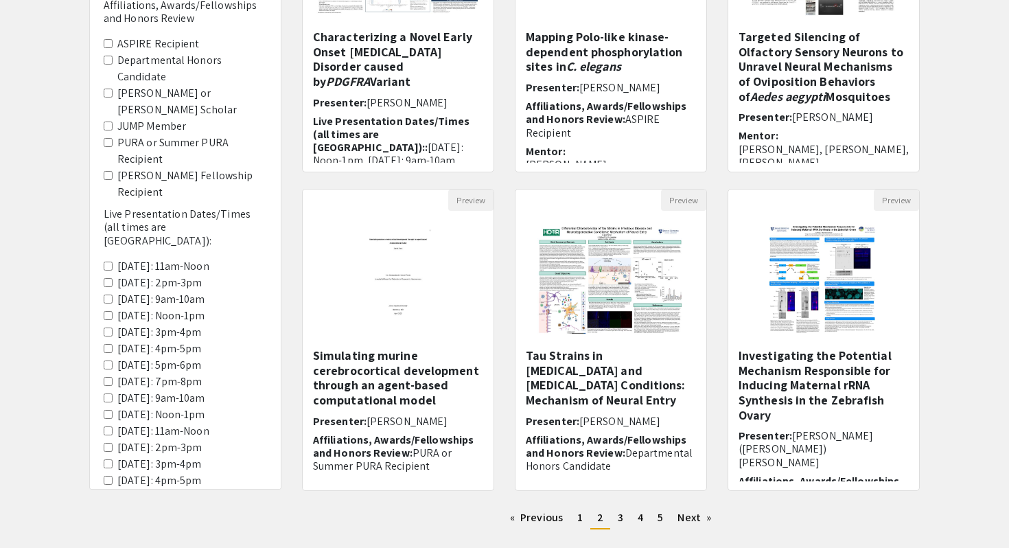
scroll to position [281, 0]
click at [621, 518] on span "3" at bounding box center [620, 516] width 5 height 14
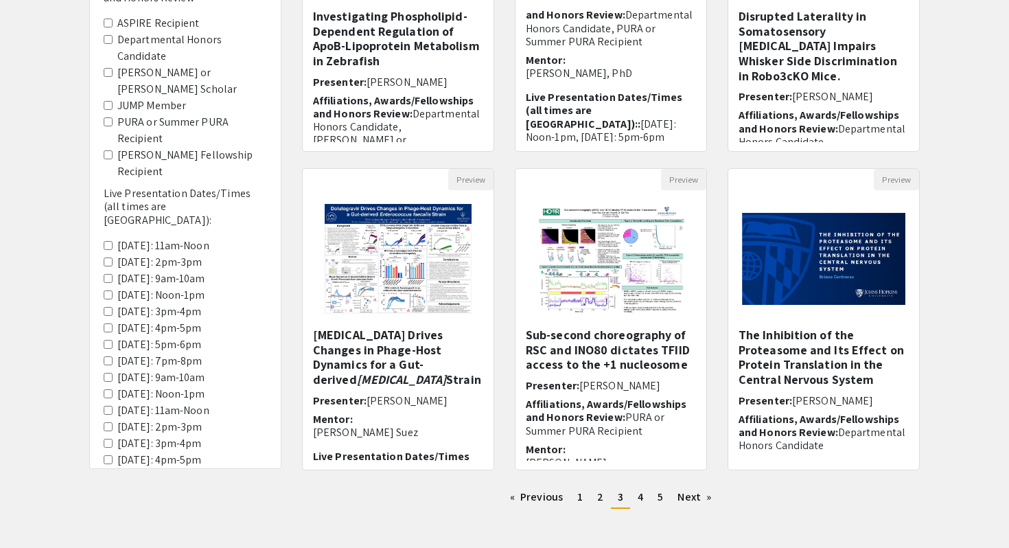
scroll to position [303, 0]
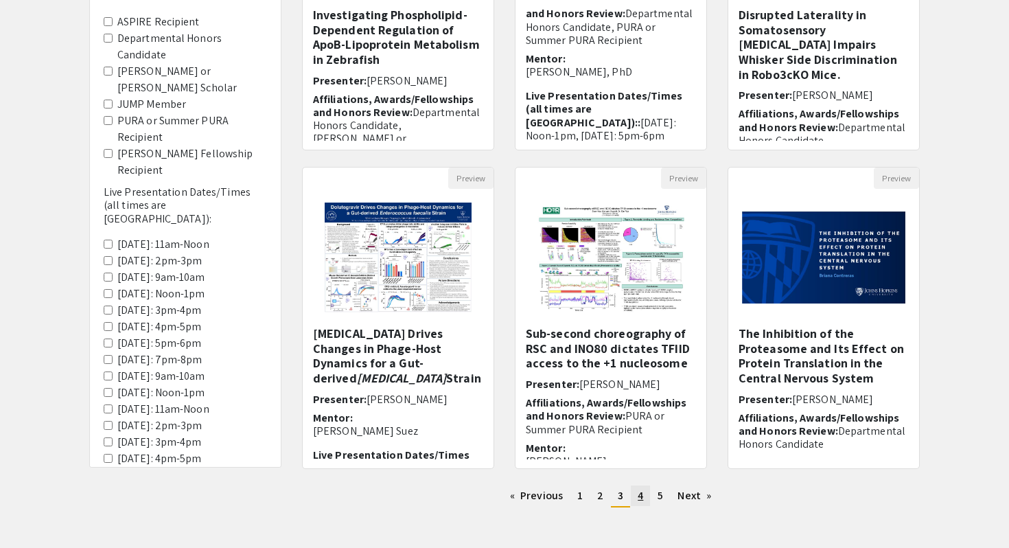
click at [639, 501] on span "4" at bounding box center [640, 495] width 5 height 14
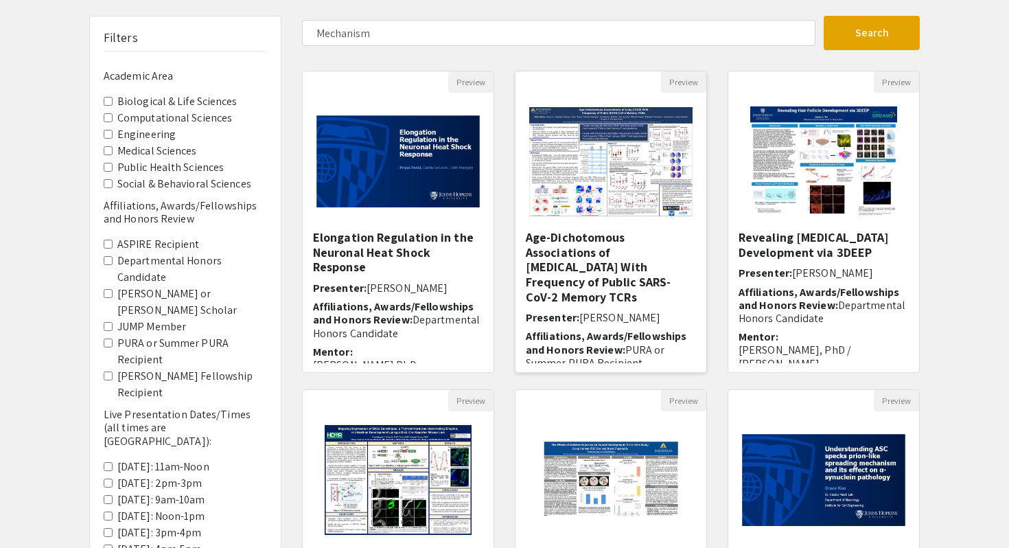
scroll to position [89, 0]
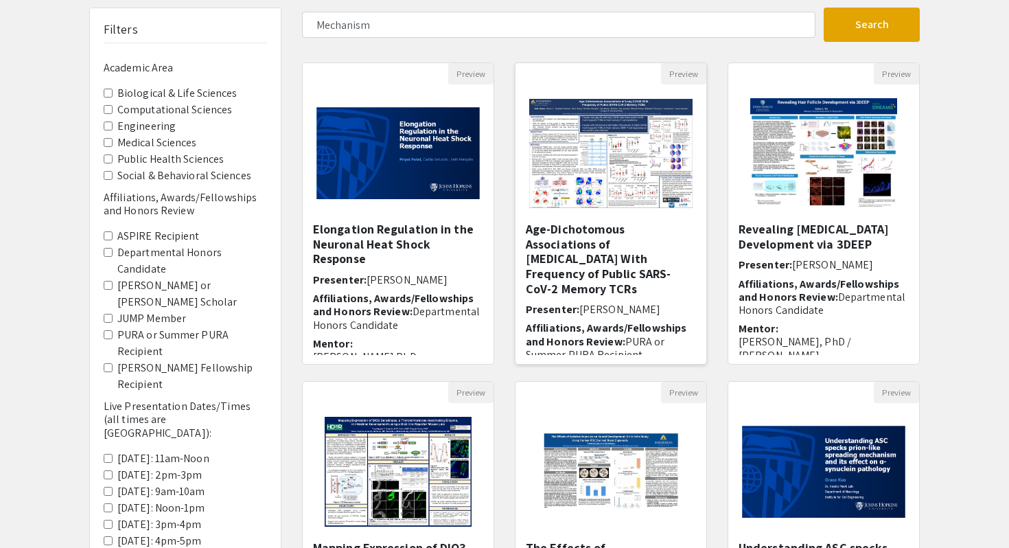
click at [589, 255] on h5 "Age-Dichotomous Associations of [MEDICAL_DATA] With Frequency of Public SARS-Co…" at bounding box center [611, 259] width 170 height 74
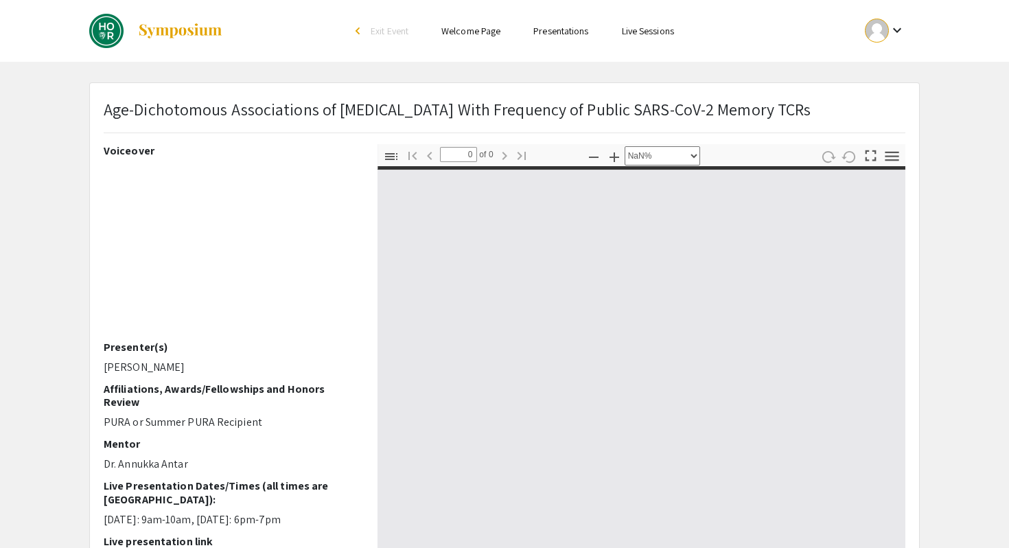
select select "auto"
type input "1"
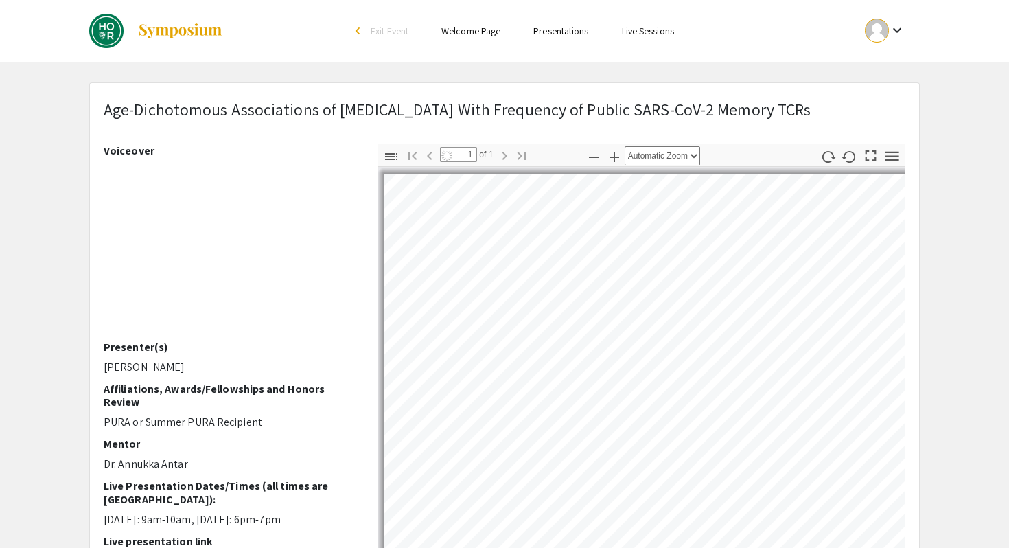
select select "auto"
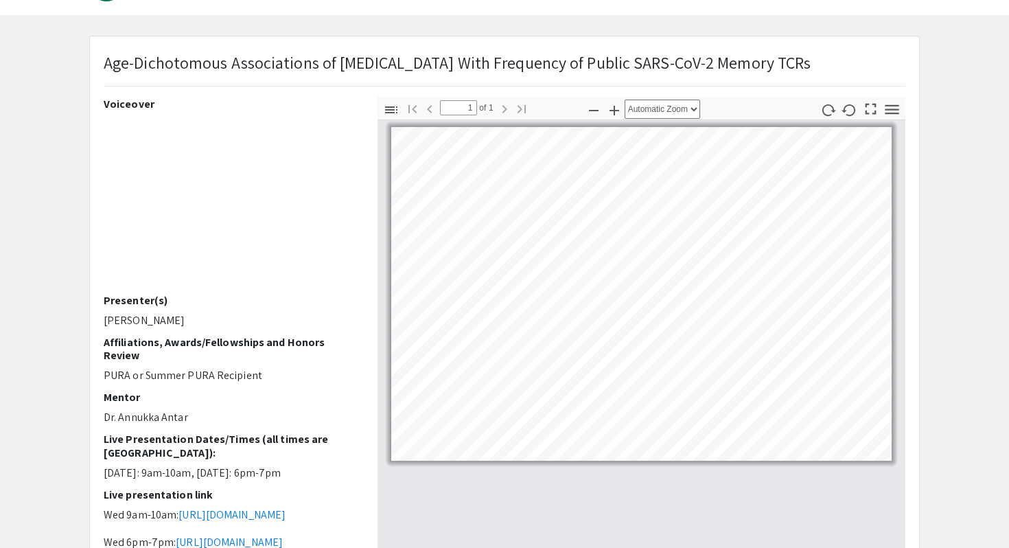
scroll to position [23, 0]
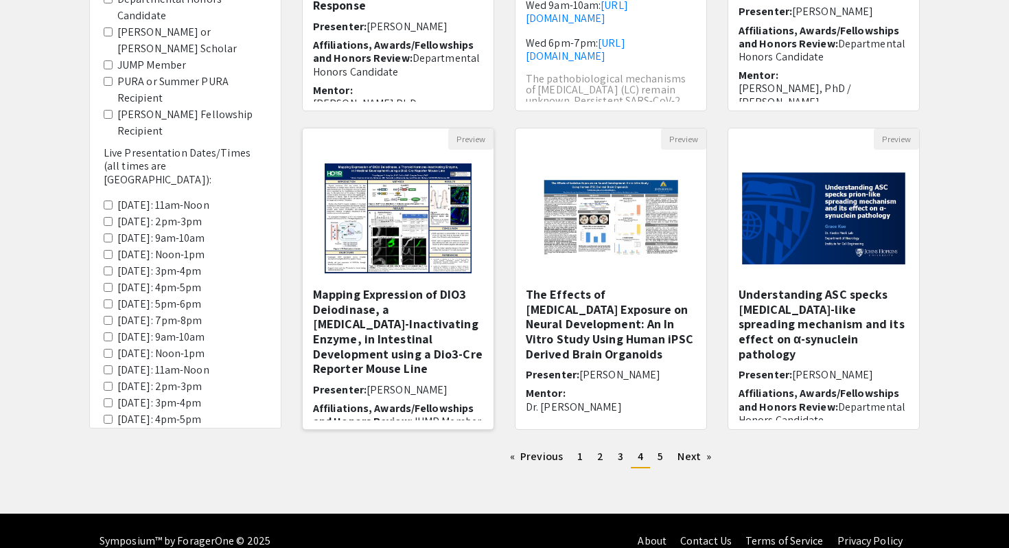
scroll to position [351, 0]
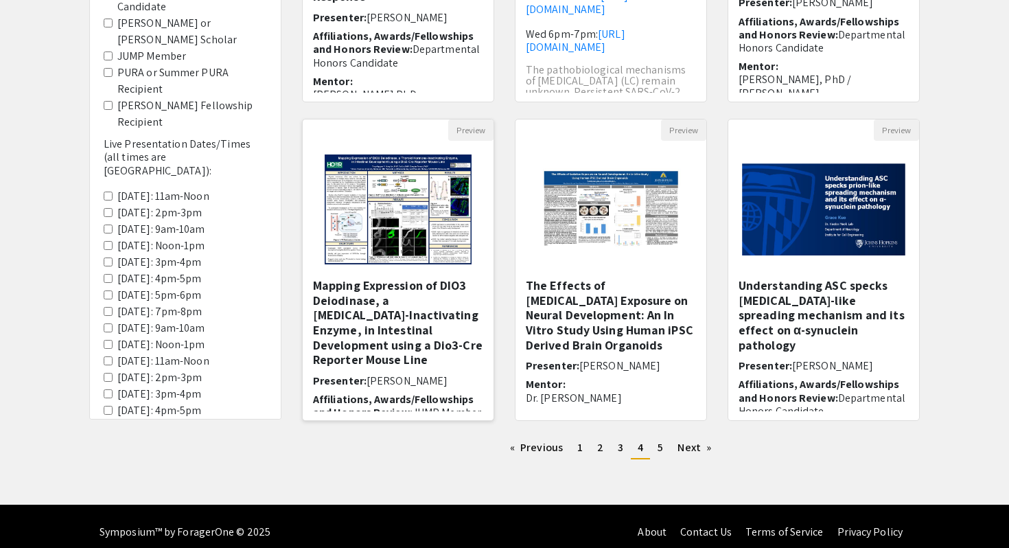
click at [417, 304] on h5 "Mapping Expression of DIO3 Deiodinase, a [MEDICAL_DATA]-Inactivating Enzyme, in…" at bounding box center [398, 322] width 170 height 89
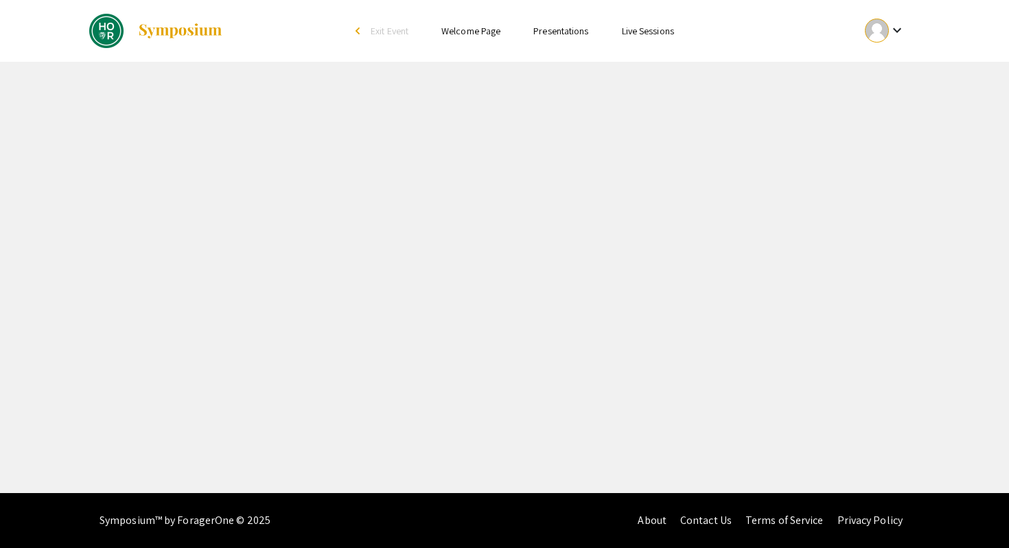
select select "custom"
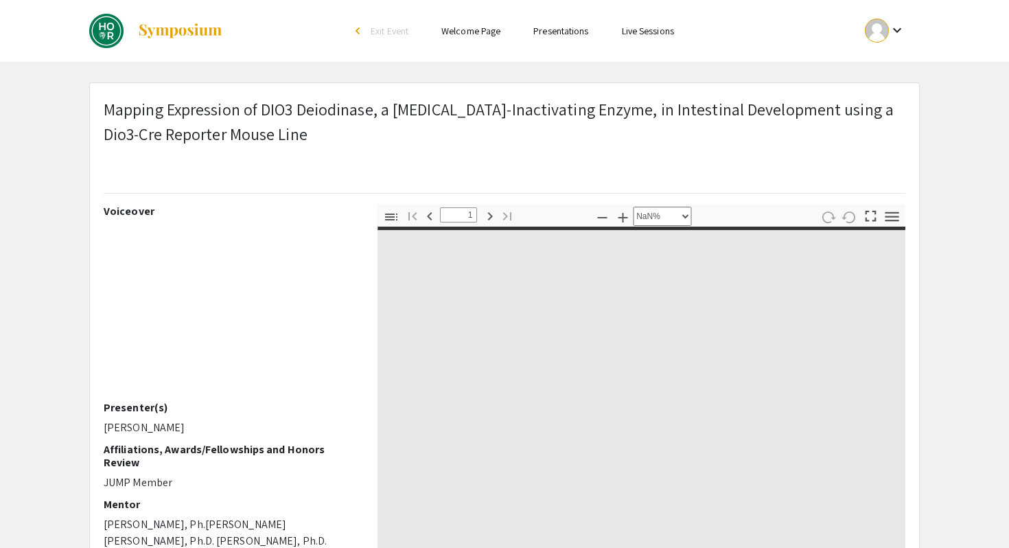
type input "0"
select select "auto"
type input "1"
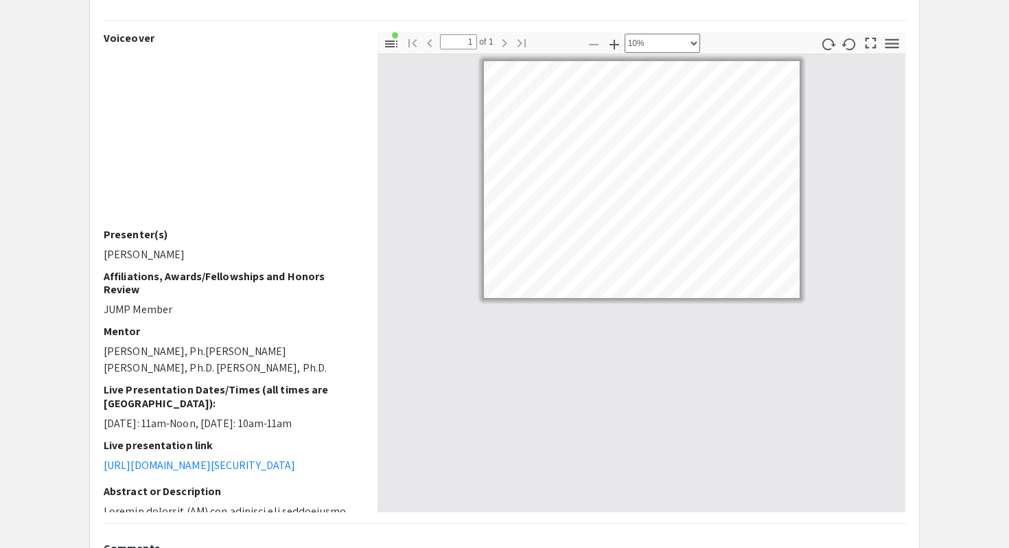
select select "custom"
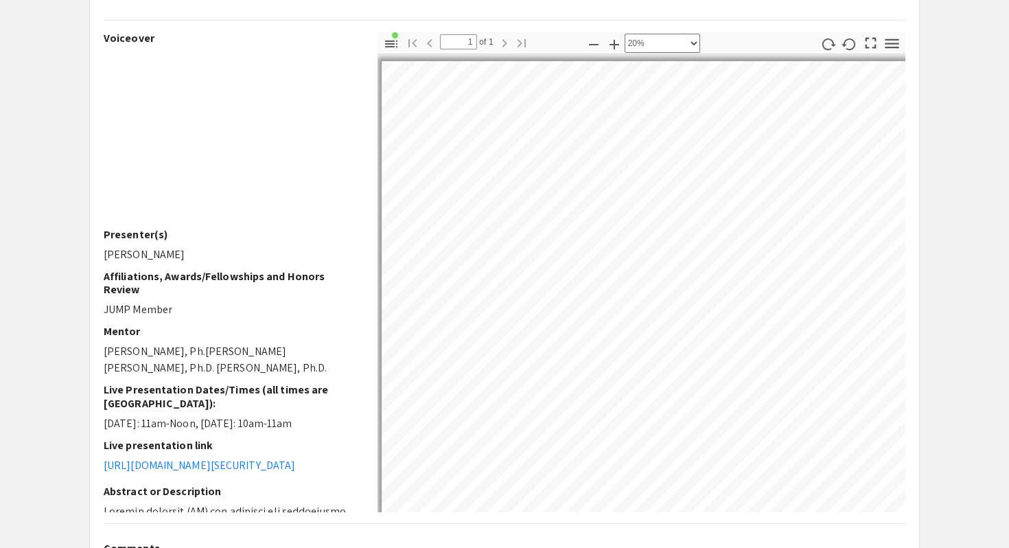
scroll to position [30, 2]
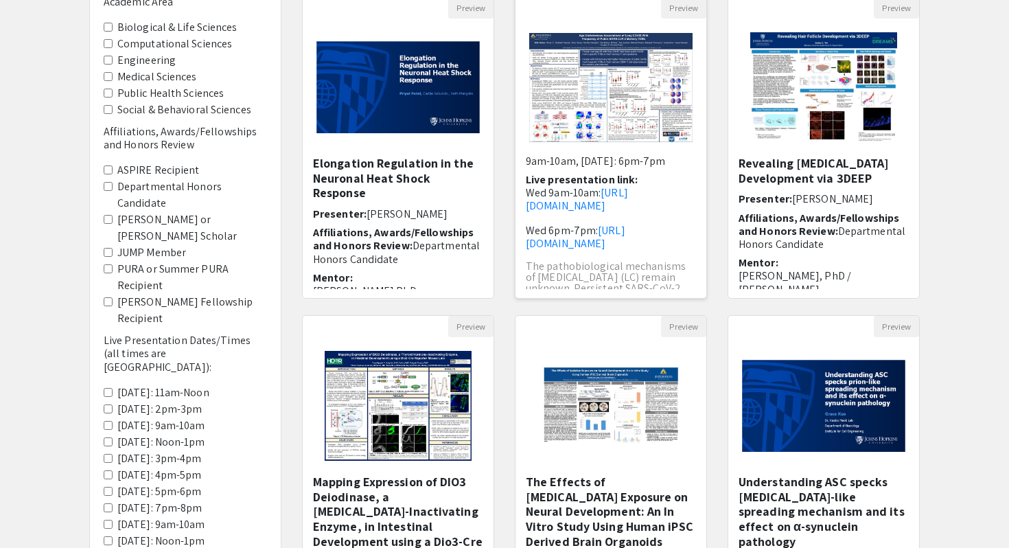
scroll to position [347, 0]
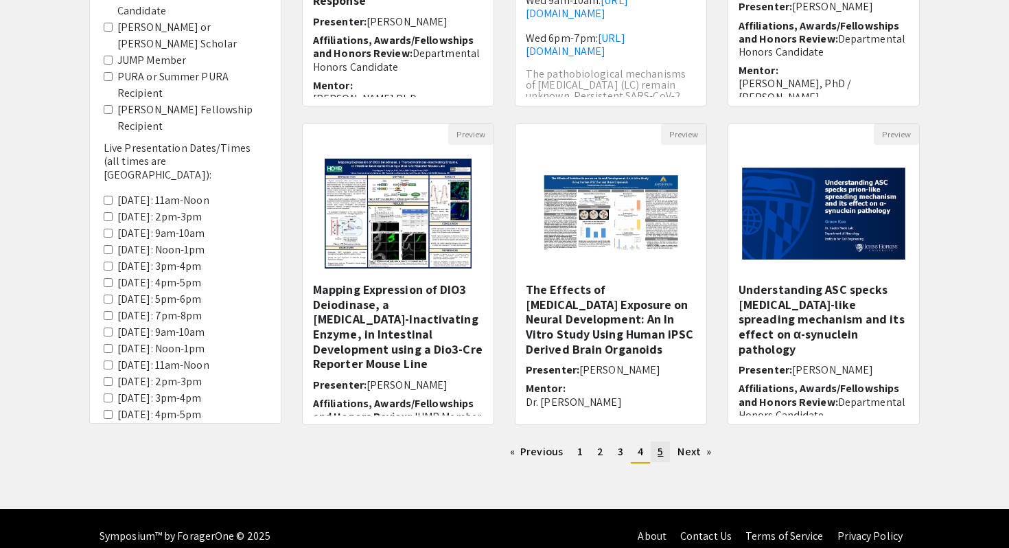
click at [661, 455] on span "5" at bounding box center [660, 451] width 5 height 14
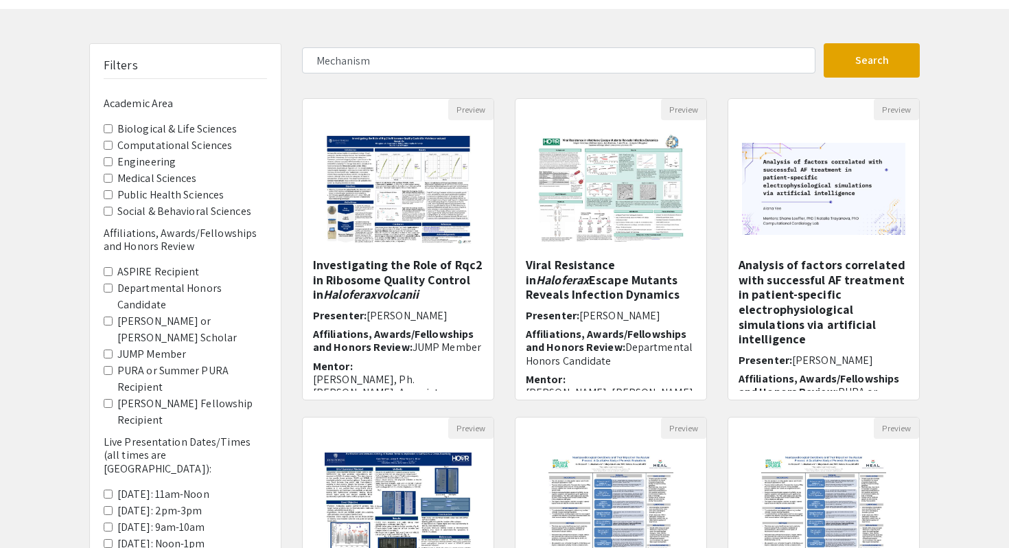
scroll to position [36, 0]
